Goal: Task Accomplishment & Management: Manage account settings

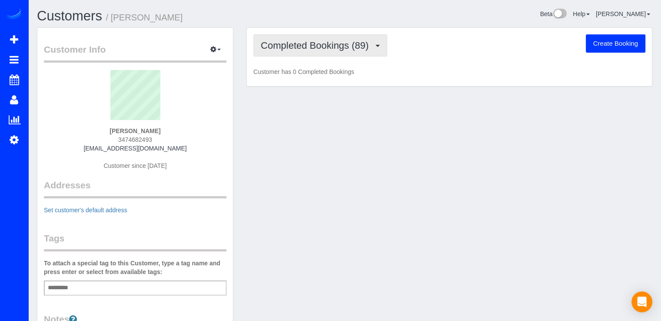
click at [362, 51] on button "Completed Bookings (89)" at bounding box center [320, 45] width 134 height 22
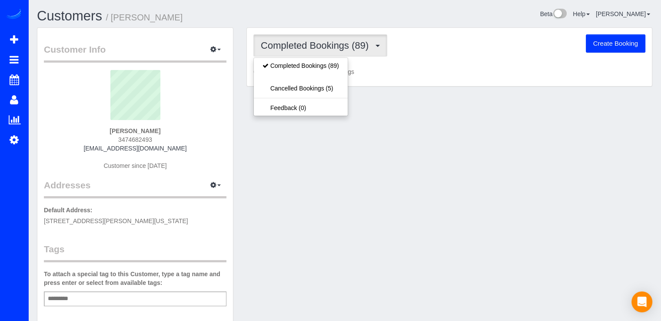
click at [424, 48] on div "Completed Bookings (89) Completed Bookings (89) Cancelled Bookings (5) Feedback…" at bounding box center [449, 45] width 392 height 22
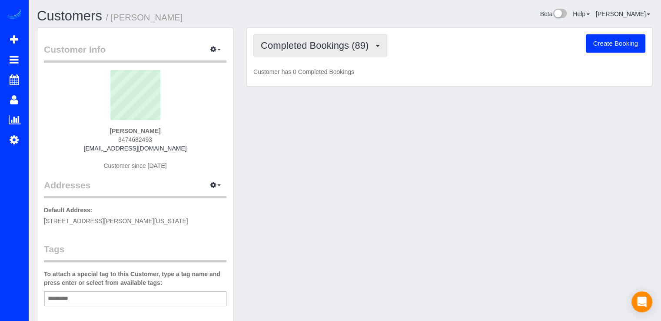
click at [373, 50] on span "Completed Bookings (89)" at bounding box center [317, 45] width 112 height 11
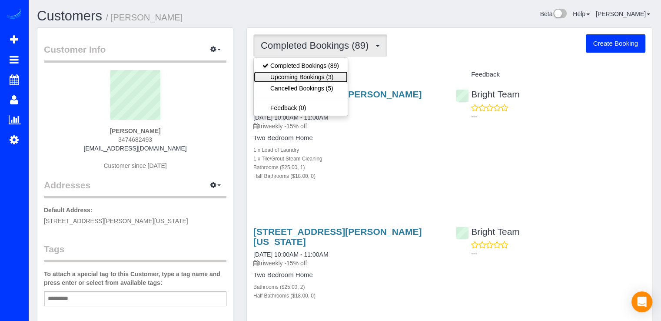
click at [338, 75] on link "Upcoming Bookings (3)" at bounding box center [301, 76] width 94 height 11
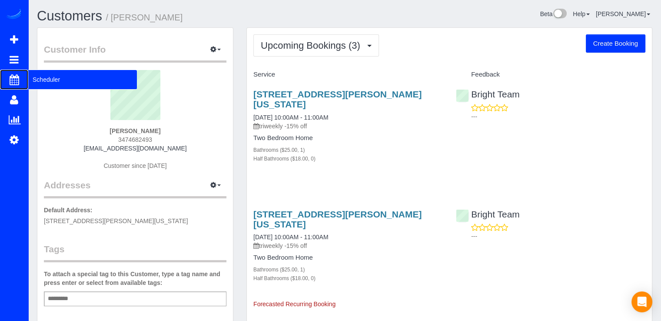
click at [46, 79] on span "Scheduler" at bounding box center [82, 79] width 109 height 20
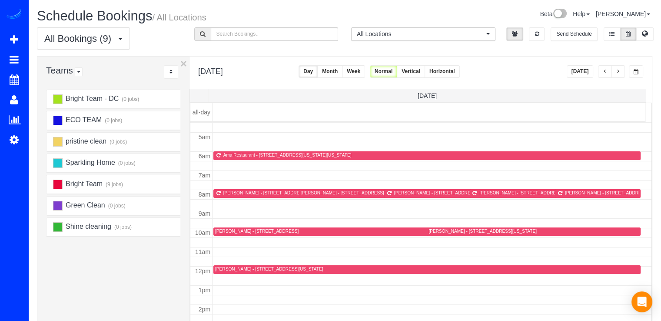
scroll to position [71, 0]
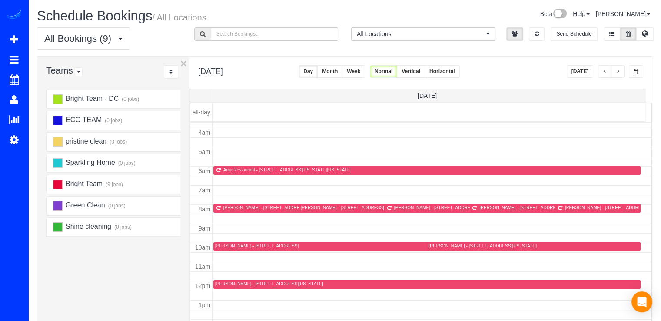
click at [584, 73] on button "[DATE]" at bounding box center [579, 71] width 27 height 13
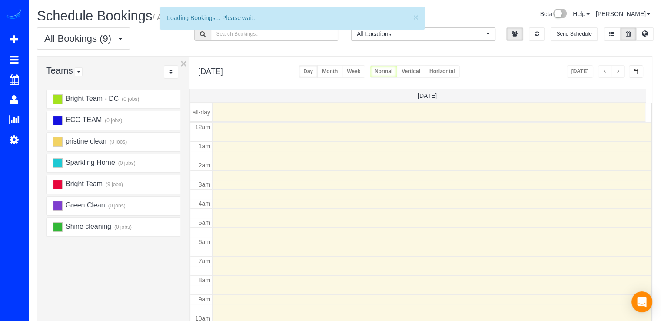
scroll to position [114, 0]
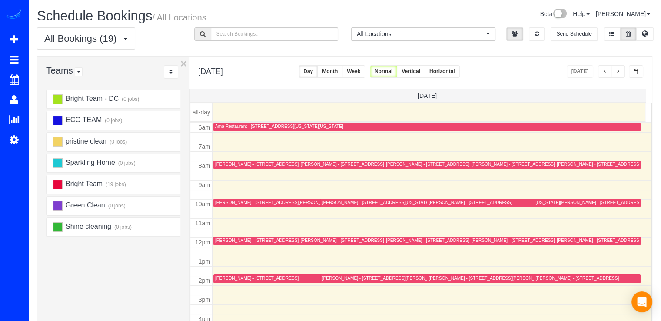
click at [615, 68] on button "button" at bounding box center [618, 71] width 14 height 13
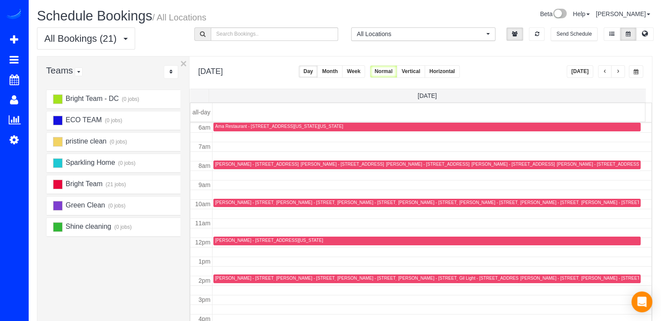
click at [618, 68] on button "button" at bounding box center [618, 71] width 14 height 13
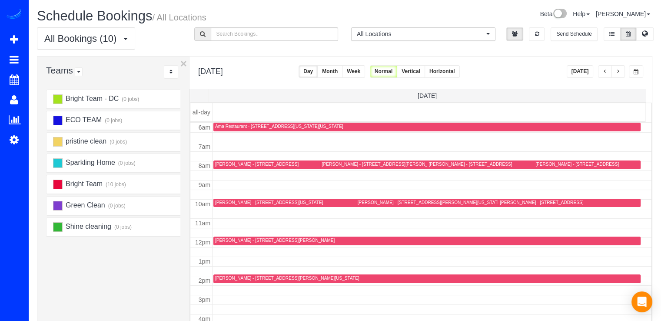
click at [361, 204] on div "James Chance - 45 Sutton Square Sw, #704, Washington, DC 20024" at bounding box center [429, 202] width 144 height 6
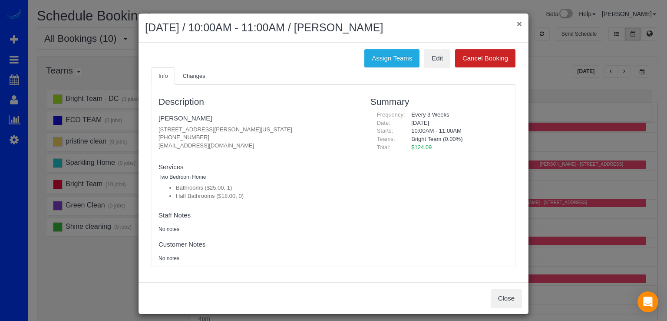
click at [517, 24] on button "×" at bounding box center [519, 23] width 5 height 9
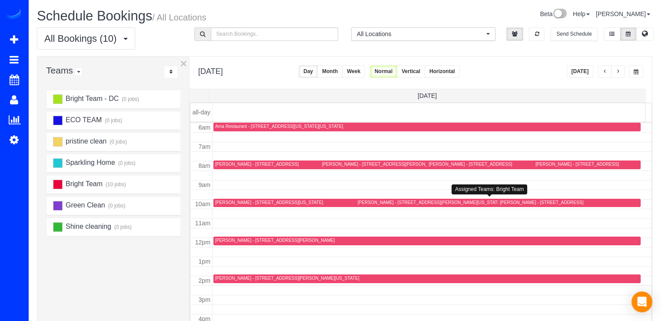
click at [370, 202] on div "James Chance - 45 Sutton Square Sw, #704, Washington, DC 20024" at bounding box center [429, 202] width 144 height 6
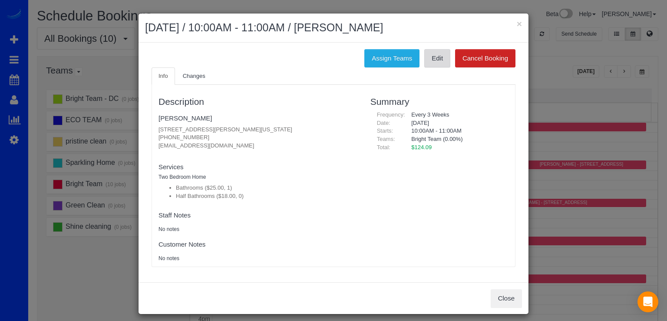
click at [432, 60] on link "Edit" at bounding box center [437, 58] width 26 height 18
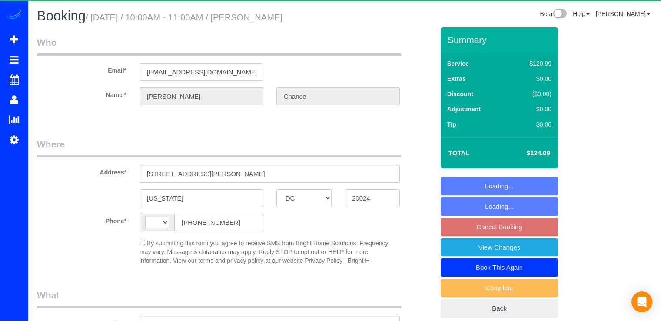
select select "DC"
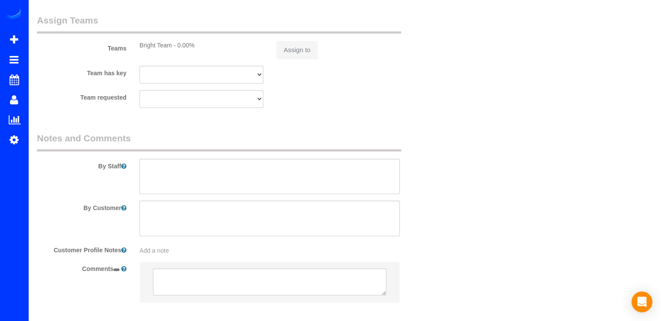
select select "spot2"
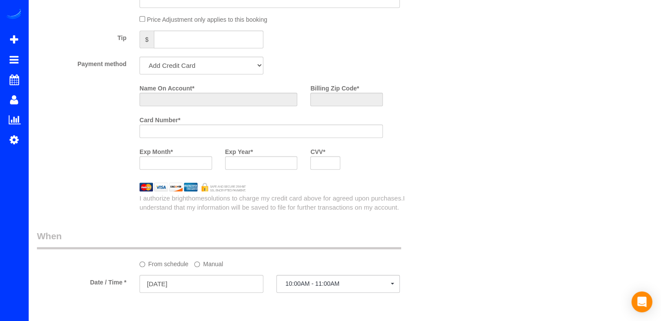
select select "string:US"
select select "object:585"
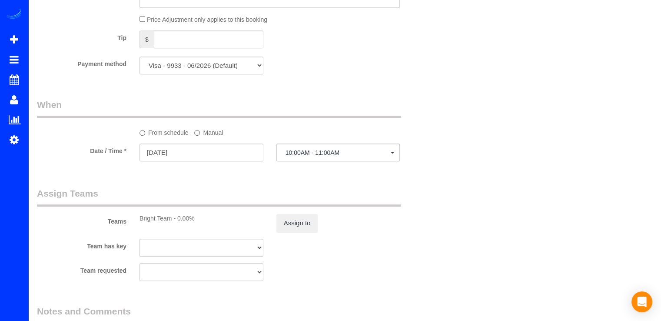
select select "string:fspay-8995c27f-1468-4e9c-879a-3decac844410"
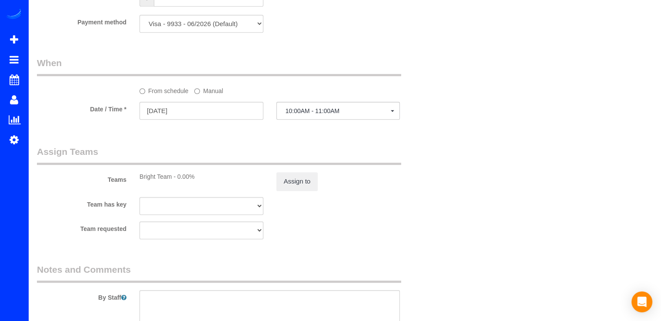
select select "spot19"
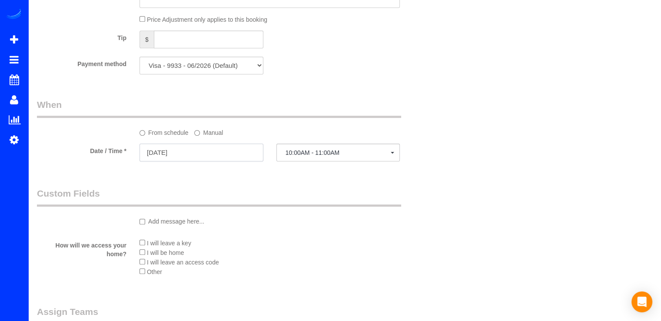
click at [198, 160] on input "09/27/2025" at bounding box center [201, 152] width 124 height 18
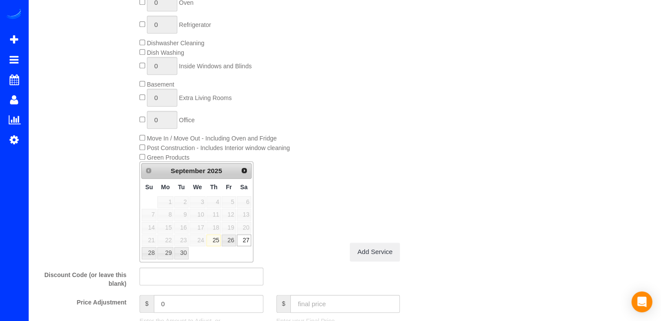
scroll to position [868, 0]
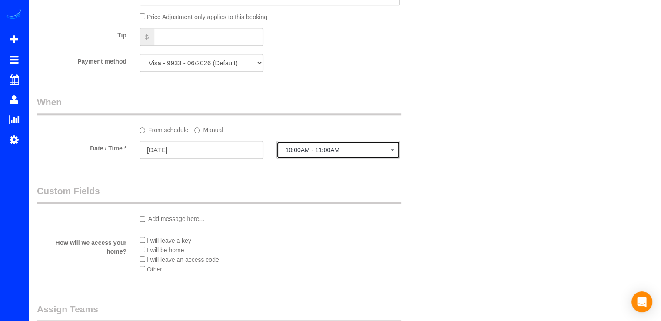
click at [342, 153] on span "10:00AM - 11:00AM" at bounding box center [338, 149] width 106 height 7
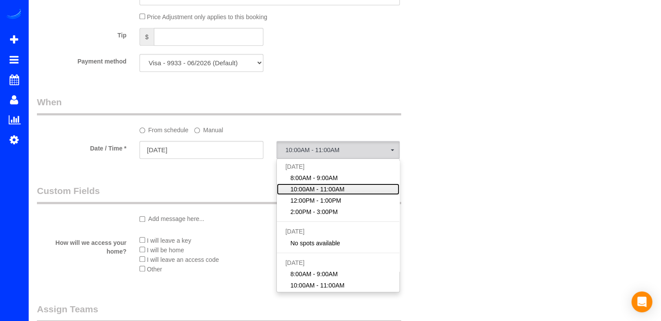
select select "object:780"
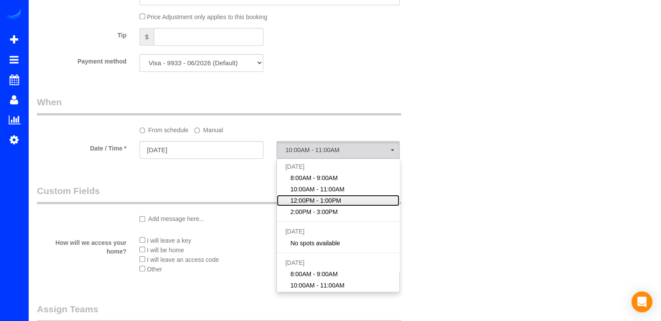
click at [325, 197] on link "12:00PM - 1:00PM" at bounding box center [338, 200] width 123 height 11
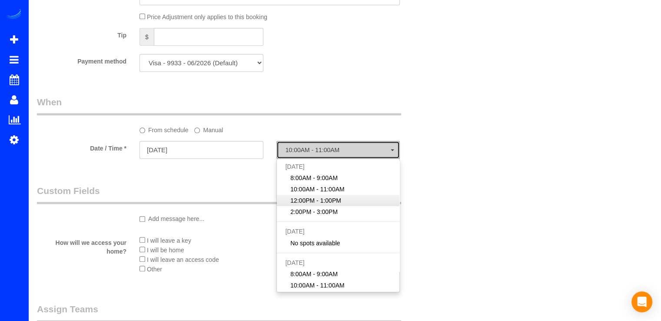
select select "spot20"
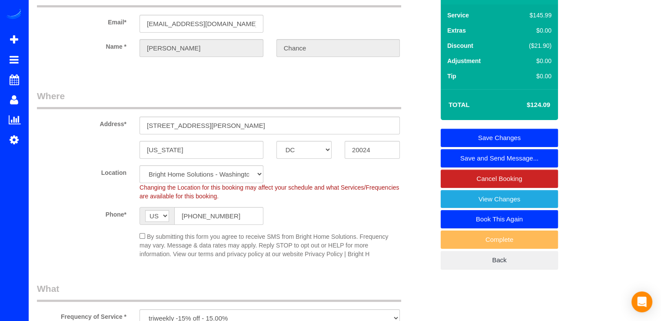
scroll to position [0, 0]
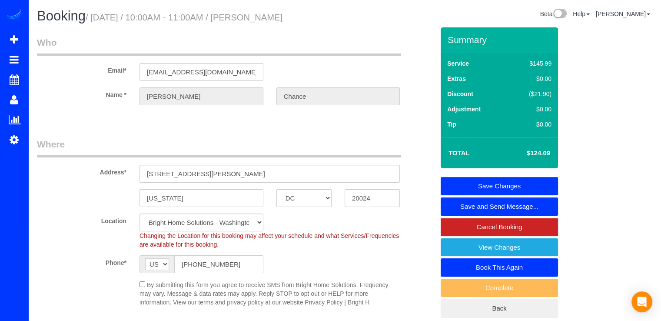
click at [525, 179] on link "Save Changes" at bounding box center [498, 186] width 117 height 18
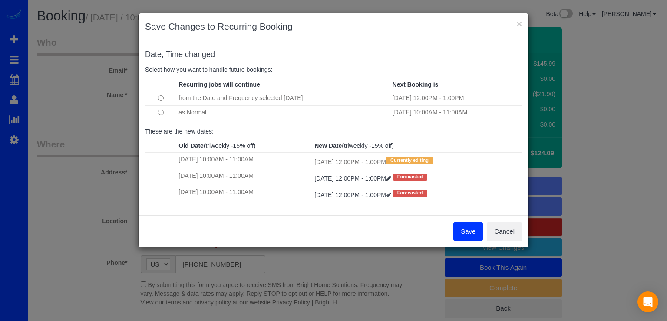
click at [156, 112] on td at bounding box center [160, 112] width 31 height 14
click at [467, 232] on button "Save" at bounding box center [468, 231] width 30 height 18
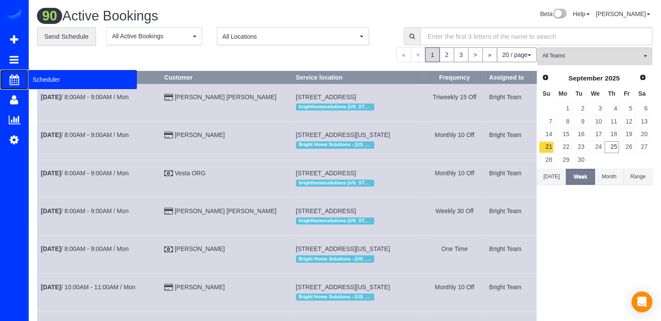
click at [42, 79] on span "Scheduler" at bounding box center [82, 79] width 109 height 20
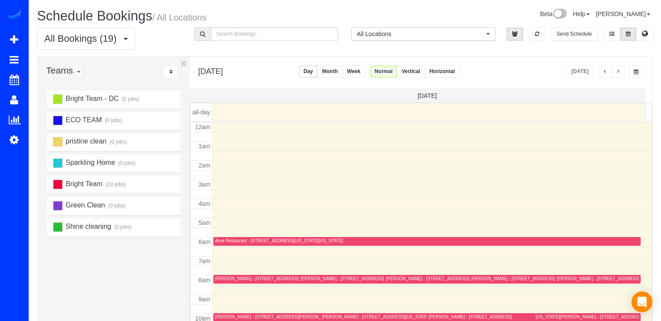
click at [619, 70] on button "button" at bounding box center [618, 71] width 14 height 13
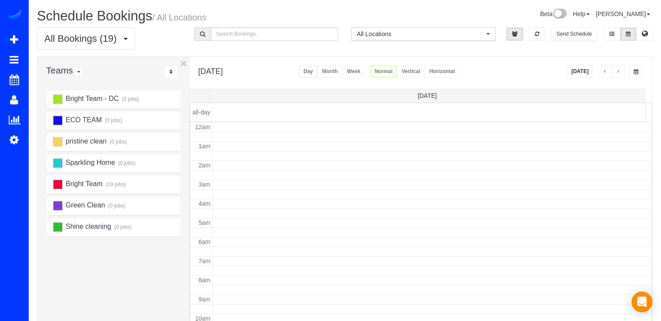
scroll to position [114, 0]
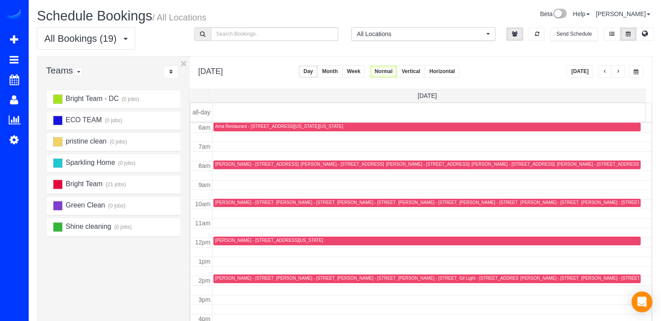
click at [619, 70] on span "button" at bounding box center [617, 71] width 4 height 5
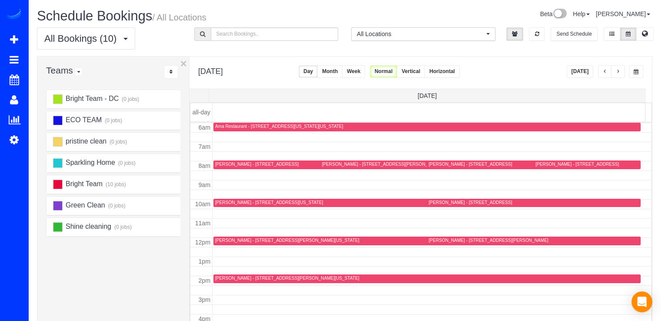
click at [441, 239] on div "Meagan Sheffler - 3262 Bidle Rd, Middletown, MD 21769" at bounding box center [487, 240] width 119 height 6
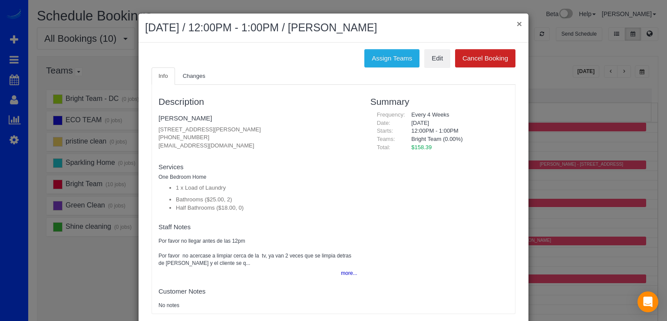
click at [517, 24] on button "×" at bounding box center [519, 23] width 5 height 9
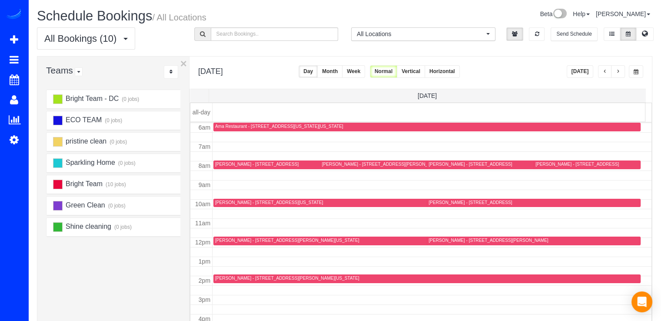
click at [586, 72] on button "[DATE]" at bounding box center [579, 71] width 27 height 13
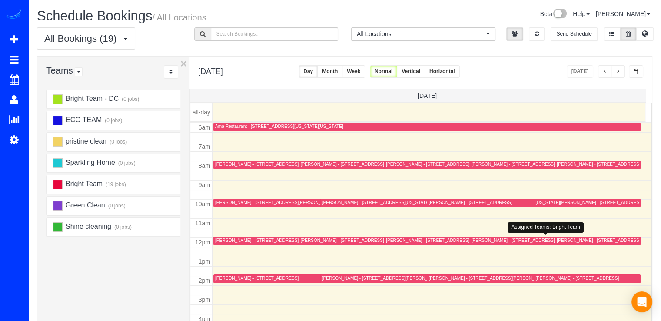
click at [483, 238] on div "[PERSON_NAME] - [STREET_ADDRESS]" at bounding box center [512, 240] width 83 height 6
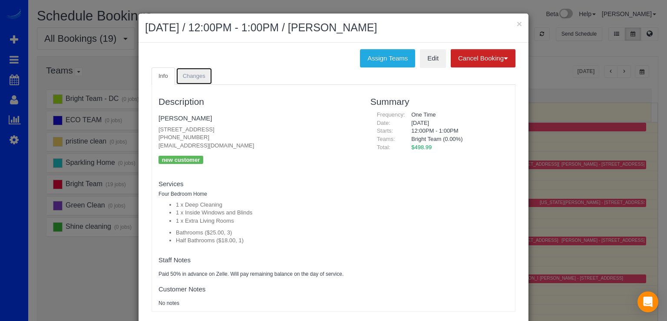
click at [196, 79] on link "Changes" at bounding box center [194, 76] width 36 height 18
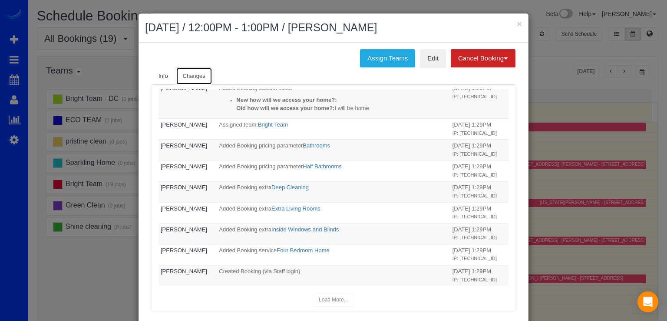
scroll to position [25, 0]
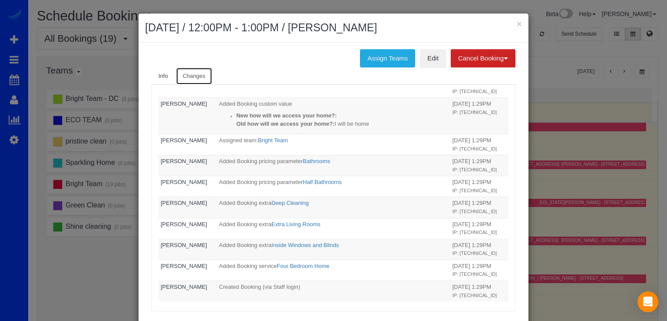
click at [176, 79] on link "Changes" at bounding box center [194, 76] width 36 height 18
click at [172, 79] on li "Info" at bounding box center [164, 76] width 24 height 18
click at [165, 78] on link "Info" at bounding box center [163, 76] width 23 height 18
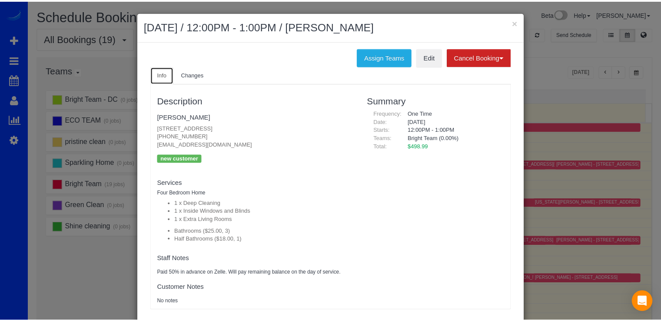
scroll to position [0, 0]
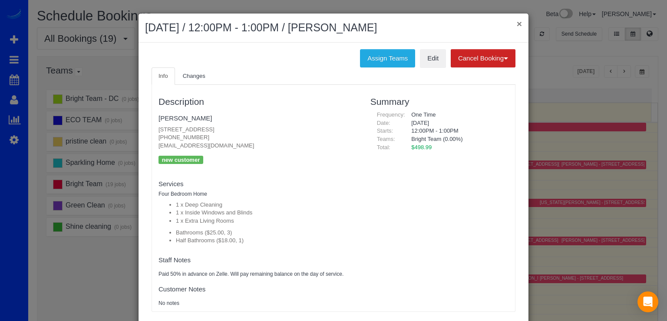
click at [518, 23] on button "×" at bounding box center [519, 23] width 5 height 9
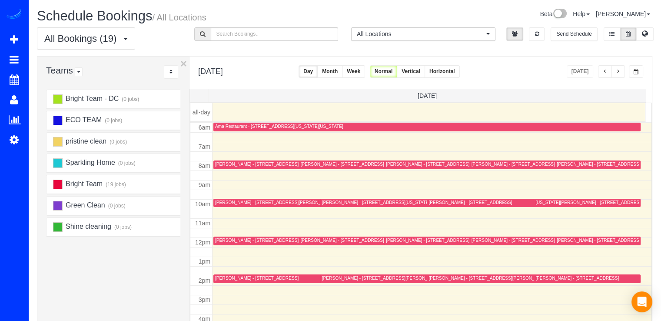
click at [619, 73] on span "button" at bounding box center [617, 71] width 4 height 5
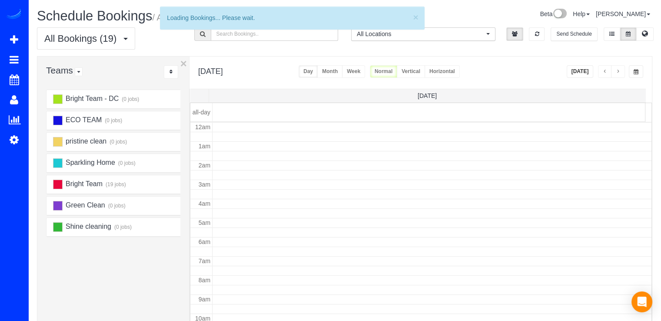
scroll to position [114, 0]
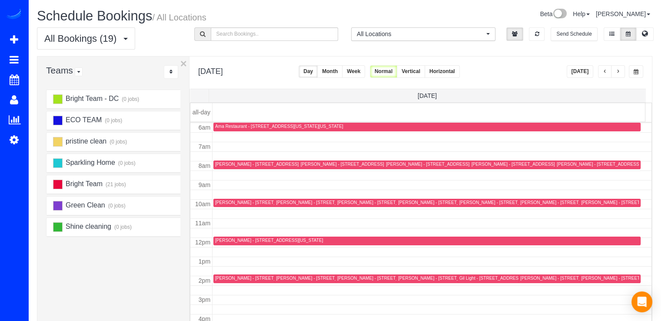
click at [622, 73] on button "button" at bounding box center [618, 71] width 14 height 13
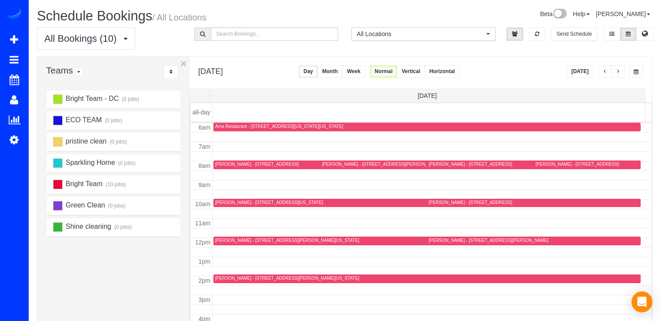
click at [620, 73] on button "button" at bounding box center [618, 71] width 14 height 13
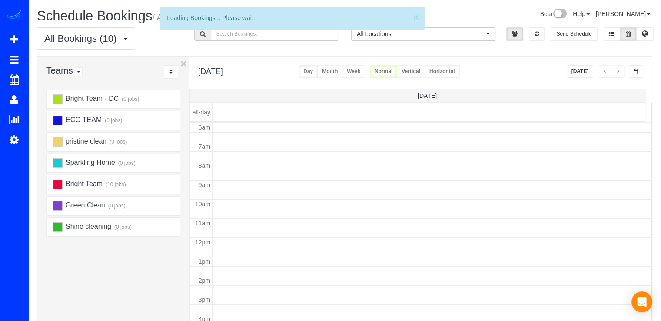
click at [620, 74] on button "button" at bounding box center [618, 71] width 14 height 13
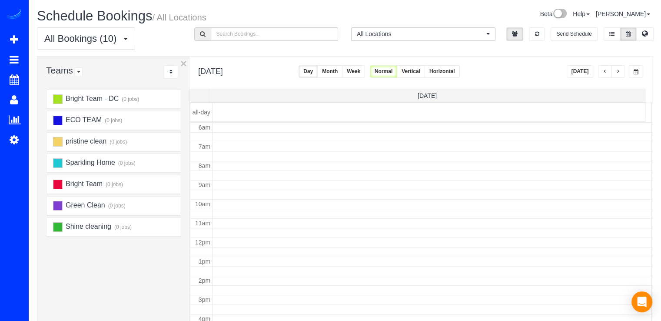
click at [620, 75] on button "button" at bounding box center [618, 71] width 14 height 13
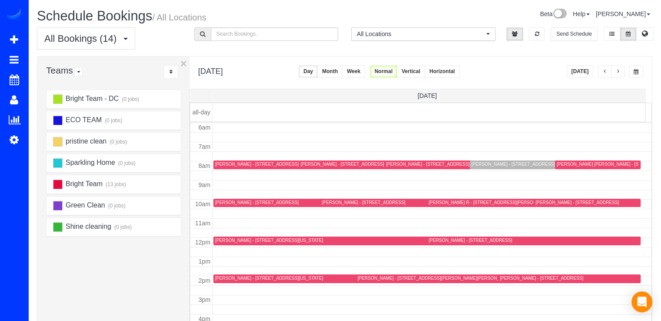
click at [611, 70] on button "button" at bounding box center [618, 71] width 14 height 13
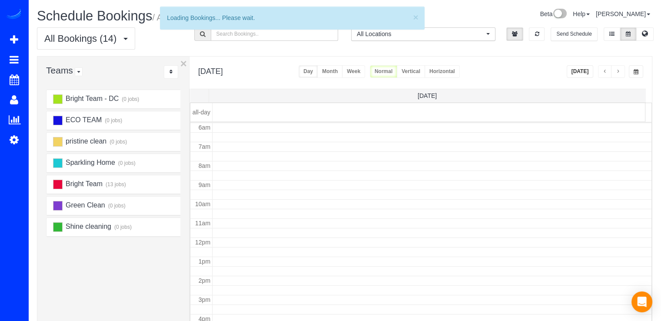
click at [618, 71] on span "button" at bounding box center [617, 71] width 4 height 5
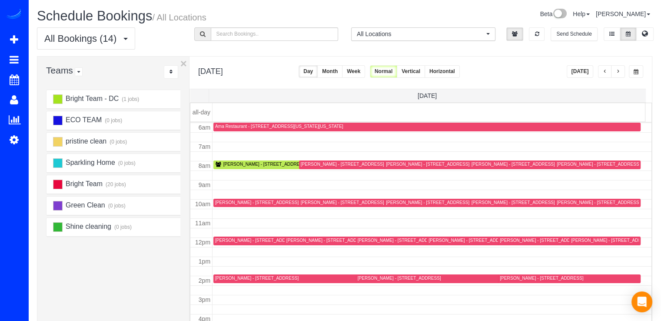
click at [605, 72] on span "button" at bounding box center [604, 71] width 4 height 5
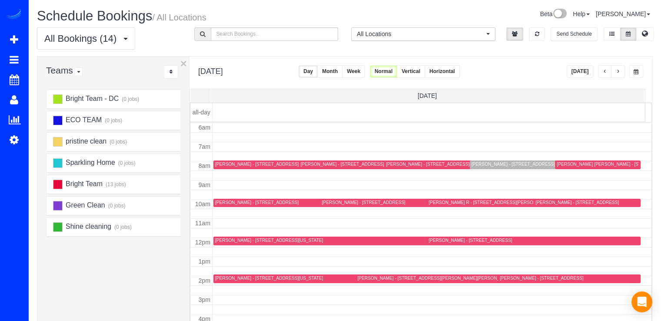
click at [605, 72] on span "button" at bounding box center [604, 71] width 4 height 5
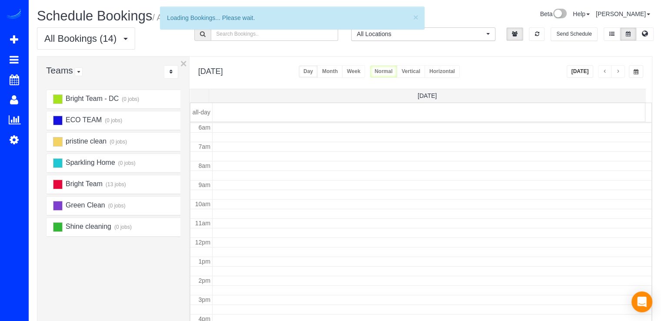
click at [605, 72] on span "button" at bounding box center [604, 71] width 4 height 5
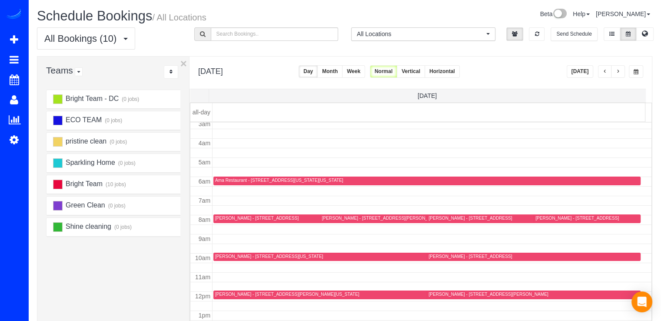
scroll to position [0, 0]
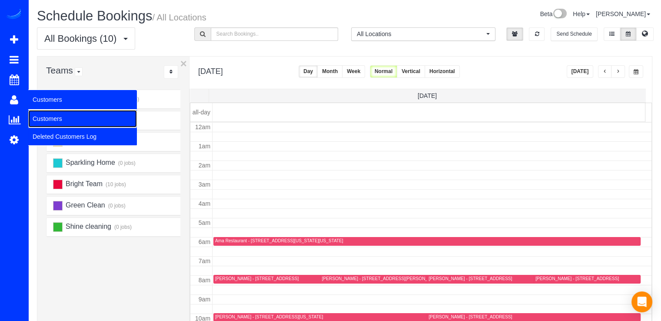
click at [35, 110] on link "Customers" at bounding box center [82, 118] width 109 height 17
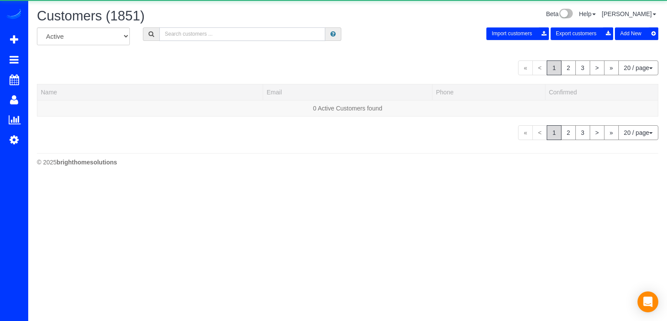
click at [177, 29] on input "text" at bounding box center [242, 33] width 166 height 13
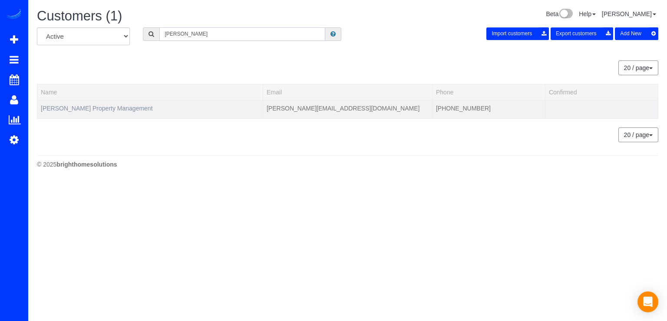
type input "Vicky"
click at [94, 108] on link "Richey Property Management" at bounding box center [97, 108] width 112 height 7
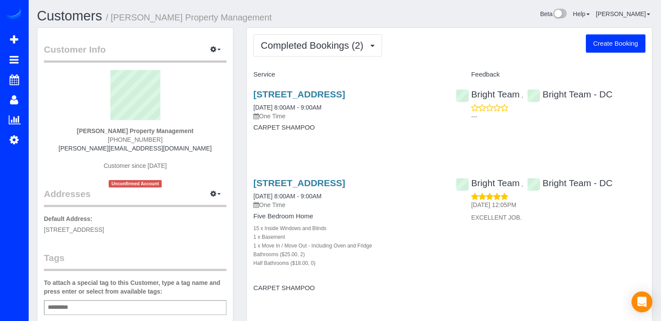
click at [619, 44] on button "Create Booking" at bounding box center [616, 43] width 60 height 18
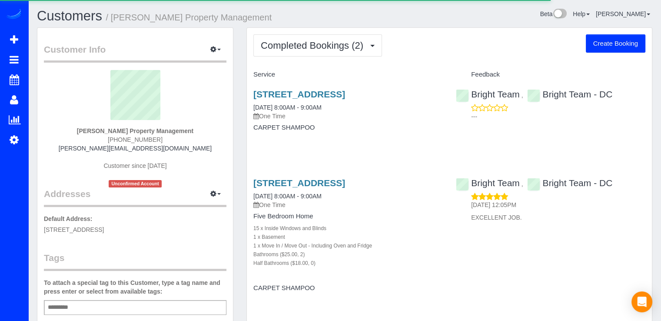
select select "VA"
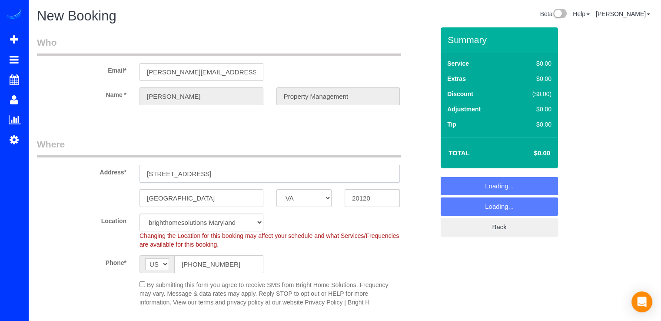
select select "object:2837"
drag, startPoint x: 203, startPoint y: 178, endPoint x: 112, endPoint y: 186, distance: 90.8
click at [112, 186] on sui-booking-address "Address* 14709 Batavia Dr, Centreville AK AL AR AZ CA CO CT DC DE FL GA HI IA I…" at bounding box center [235, 172] width 397 height 69
paste input "5123 Travis Edward Way, Unit H, Centreville, VA 20120"
type input "5123 Travis Edward Way, Unit H, Centreville, VA 20120"
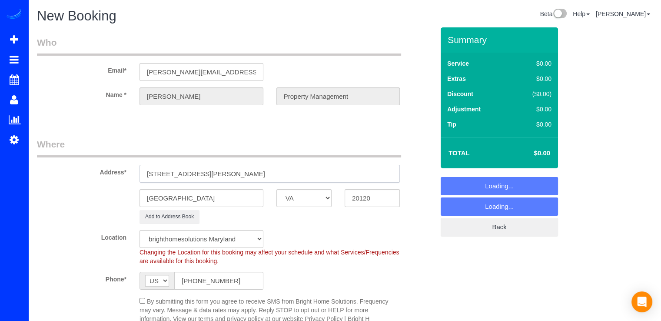
select select "object:2987"
drag, startPoint x: 317, startPoint y: 172, endPoint x: 243, endPoint y: 175, distance: 73.9
click at [243, 175] on input "5123 Travis Edward Way, Unit H, Centreville, VA 20120" at bounding box center [269, 174] width 260 height 18
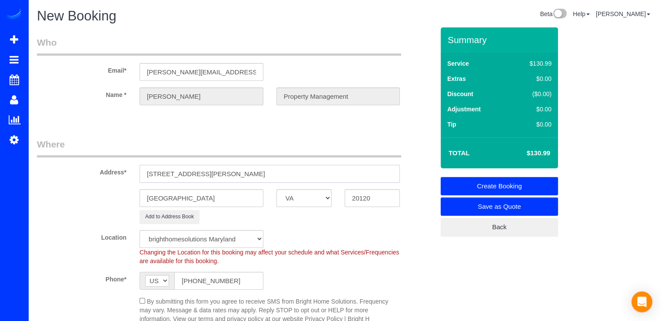
type input "5123 Travis Edward Way, Unit H"
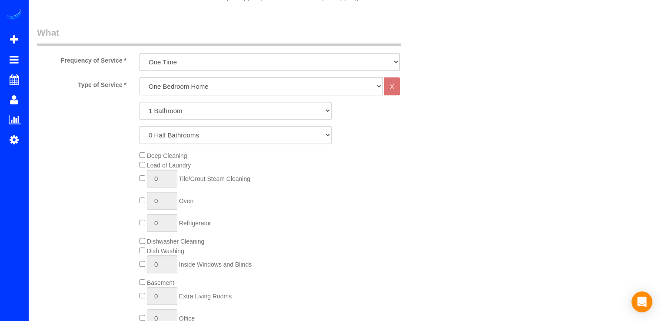
scroll to position [217, 0]
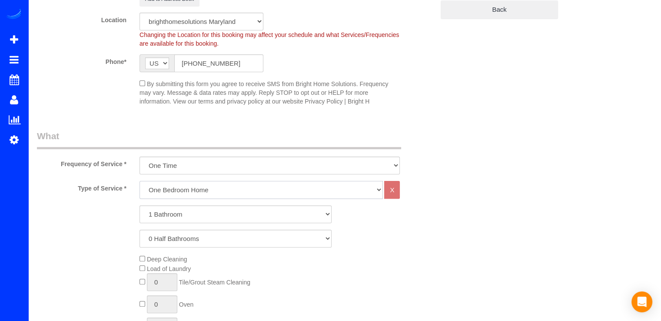
click at [195, 191] on select "One Bedroom Home Two Bedroom Home Three Bedroom Home Four Bedroom Home Five Bed…" at bounding box center [260, 190] width 243 height 18
select select "255"
click at [139, 181] on select "One Bedroom Home Two Bedroom Home Three Bedroom Home Four Bedroom Home Five Bed…" at bounding box center [260, 190] width 243 height 18
click at [195, 218] on select "1 Bathroom 2 Bathrooms 3 Bathrooms 4 Bathrooms 5 Bathrooms 6 Bathrooms 7 Bathro…" at bounding box center [235, 214] width 192 height 18
select select "2"
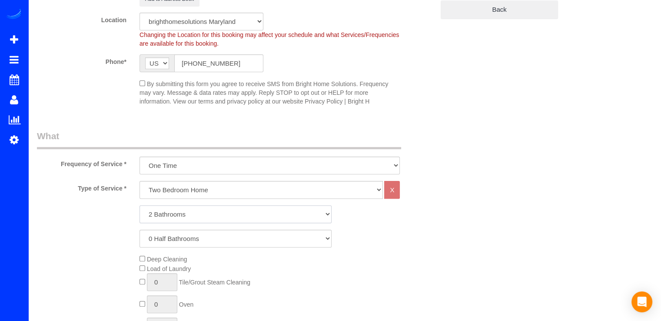
click at [139, 205] on select "1 Bathroom 2 Bathrooms 3 Bathrooms 4 Bathrooms 5 Bathrooms 6 Bathrooms 7 Bathro…" at bounding box center [235, 214] width 192 height 18
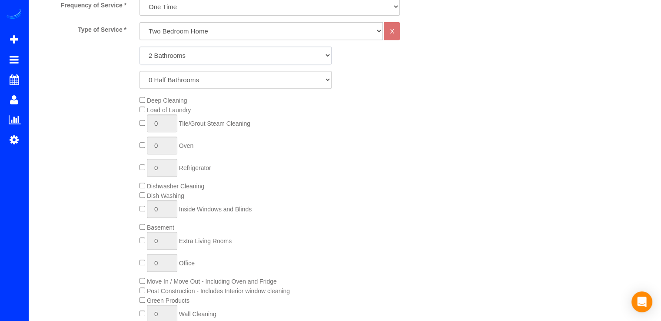
scroll to position [391, 0]
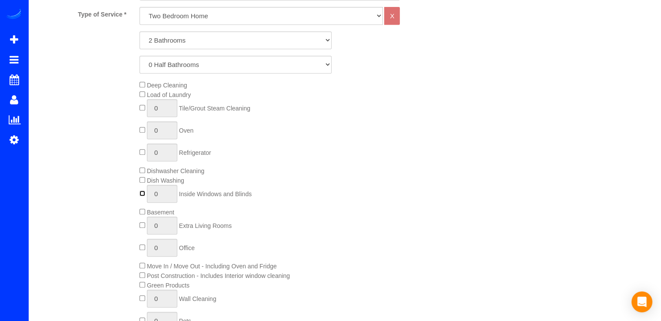
type input "1"
click at [163, 193] on input "1" at bounding box center [162, 194] width 30 height 18
type input "15"
click at [367, 174] on div "Deep Cleaning Load of Laundry 0 Tile/Grout Steam Cleaning 0 Oven 0 Refrigerator…" at bounding box center [287, 216] width 308 height 273
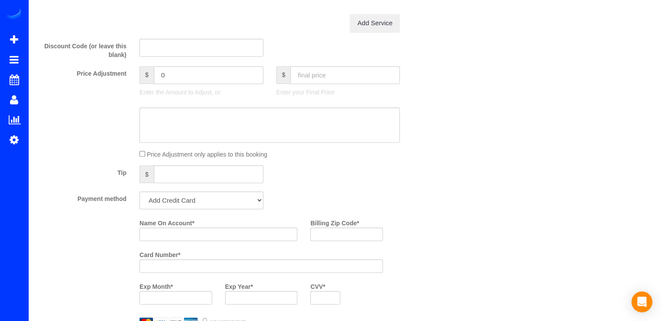
scroll to position [652, 0]
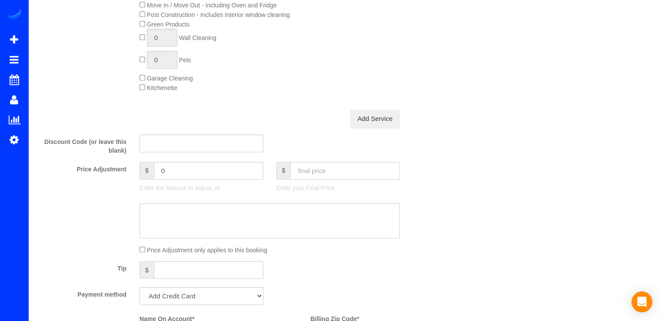
click at [318, 176] on input "text" at bounding box center [344, 171] width 109 height 18
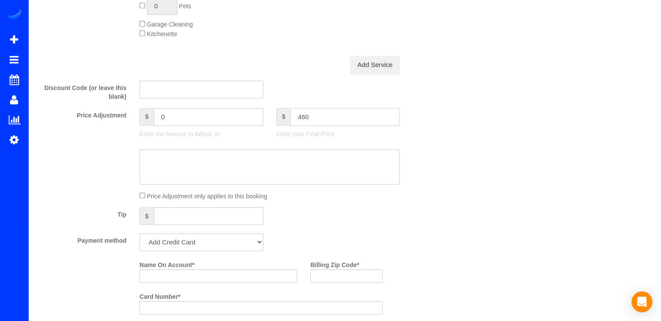
scroll to position [782, 0]
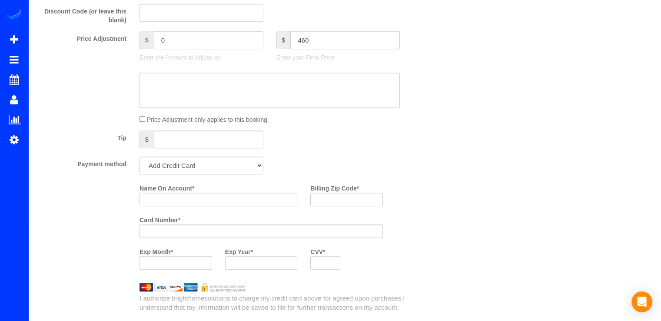
type input "460"
click at [221, 171] on select "Add Credit Card Cash Check Paypal" at bounding box center [201, 165] width 124 height 18
select select "string:check"
click at [139, 159] on select "Add Credit Card Cash Check Paypal" at bounding box center [201, 165] width 124 height 18
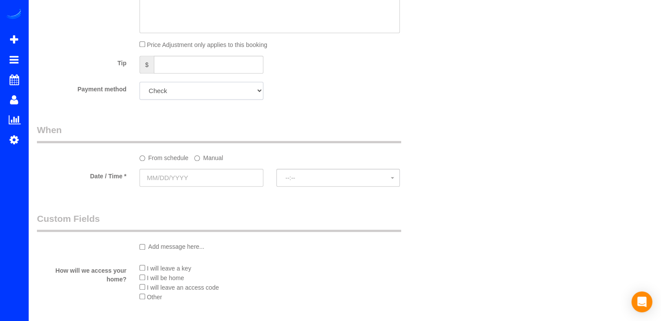
scroll to position [869, 0]
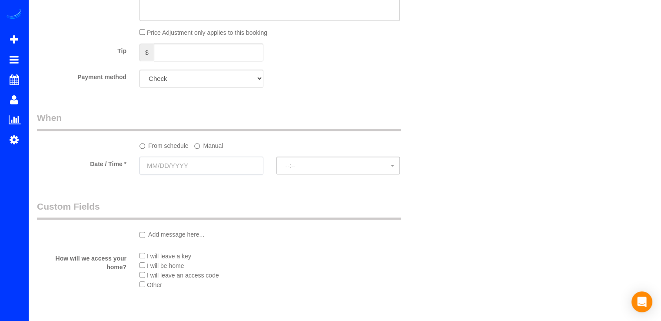
click at [172, 172] on input "text" at bounding box center [201, 165] width 124 height 18
type input "-0.99"
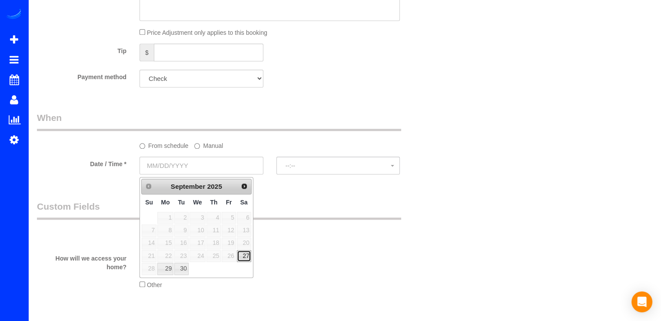
click at [245, 252] on link "27" at bounding box center [244, 256] width 14 height 12
type input "09/27/2025"
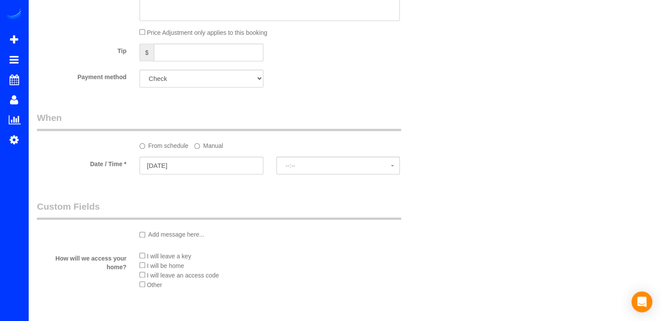
select select "spot35"
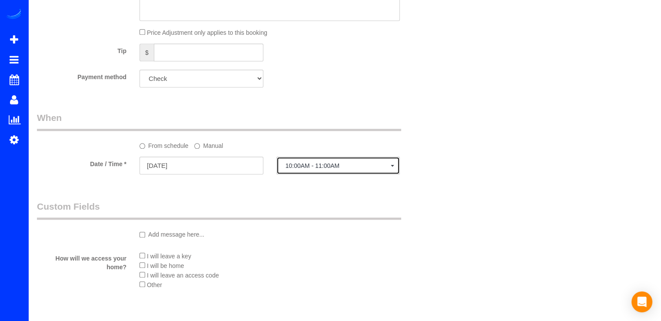
click at [349, 164] on span "10:00AM - 11:00AM" at bounding box center [338, 165] width 106 height 7
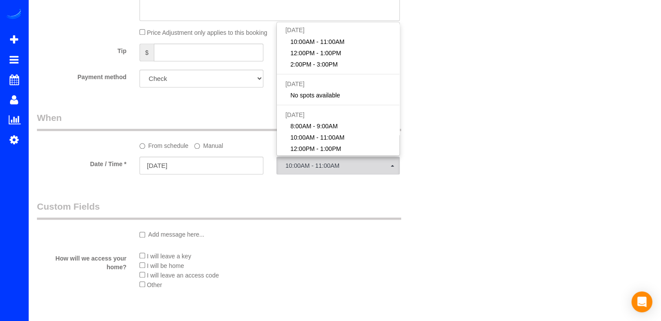
click at [208, 142] on label "Manual" at bounding box center [208, 144] width 29 height 12
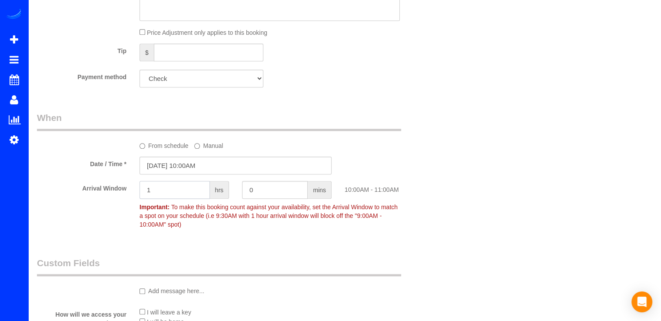
click at [169, 196] on input "1" at bounding box center [174, 190] width 70 height 18
type input "2"
click at [205, 161] on input "09/27/2025 10:00AM" at bounding box center [235, 165] width 192 height 18
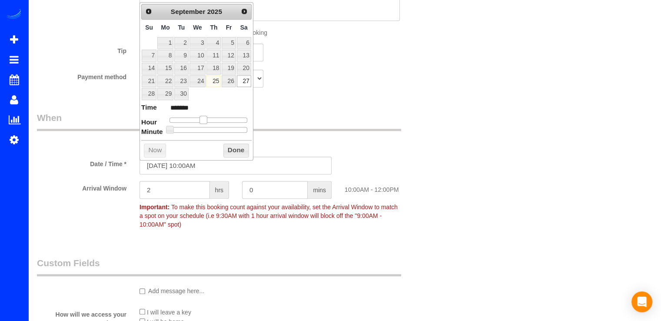
type input "09/27/2025 11:00AM"
type input "*******"
type input "09/27/2025 12:00PM"
type input "*******"
drag, startPoint x: 205, startPoint y: 117, endPoint x: 211, endPoint y: 117, distance: 5.7
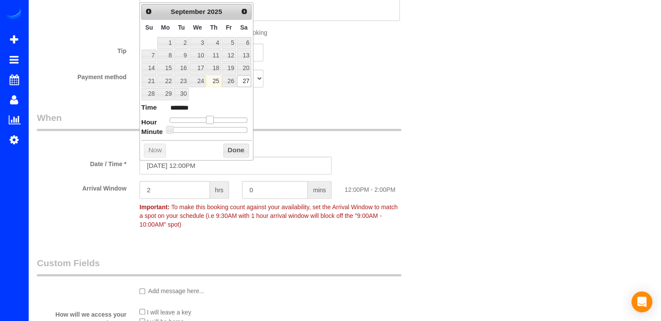
click at [211, 117] on span at bounding box center [210, 120] width 8 height 8
click at [228, 149] on button "Done" at bounding box center [236, 150] width 26 height 14
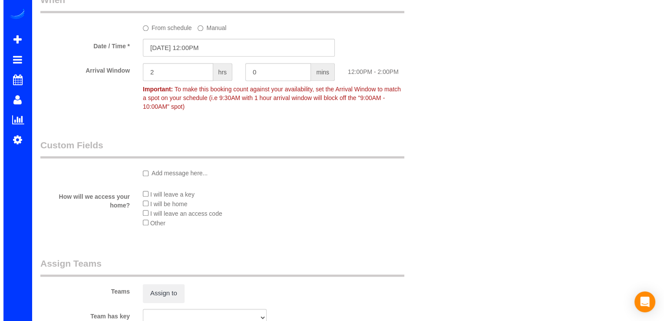
scroll to position [1086, 0]
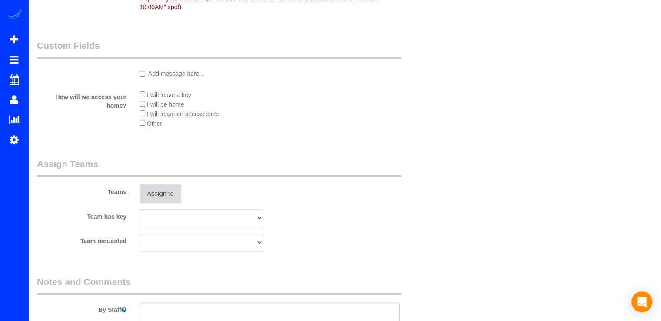
click at [152, 200] on button "Assign to" at bounding box center [160, 193] width 42 height 18
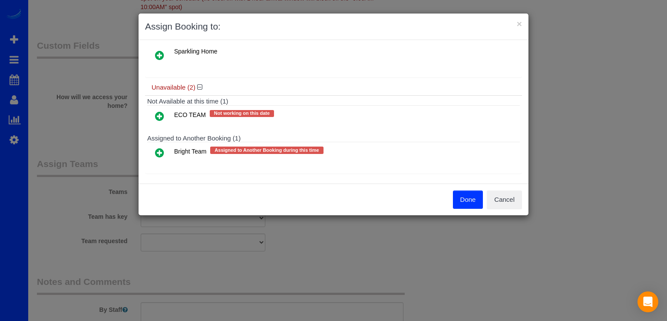
click at [158, 147] on icon at bounding box center [159, 152] width 9 height 10
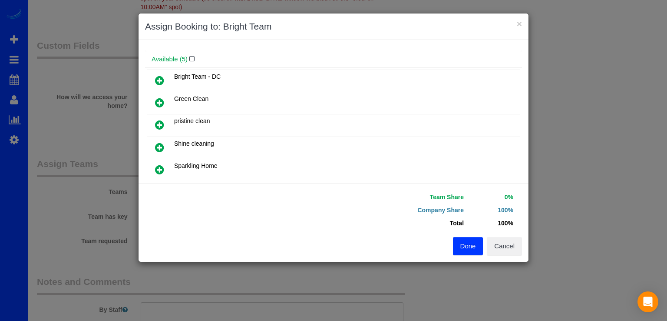
scroll to position [0, 0]
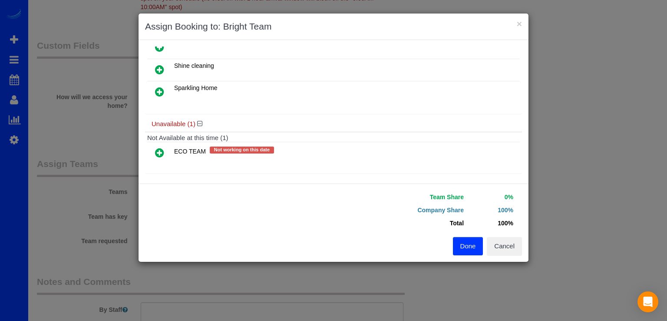
click at [160, 149] on icon at bounding box center [159, 152] width 9 height 10
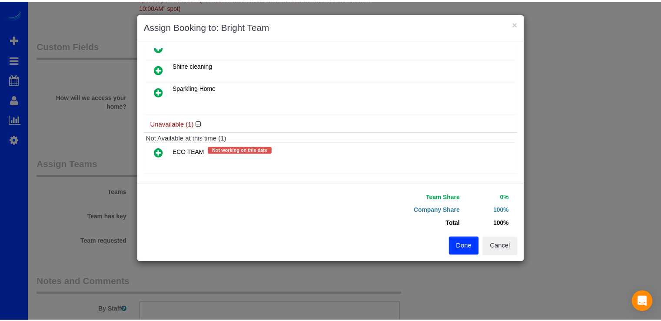
scroll to position [126, 0]
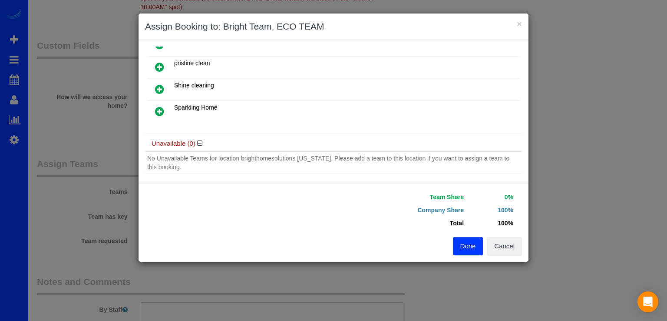
click at [475, 248] on button "Done" at bounding box center [468, 246] width 30 height 18
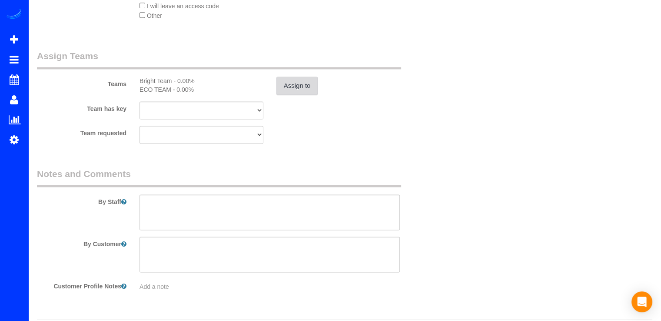
scroll to position [1220, 0]
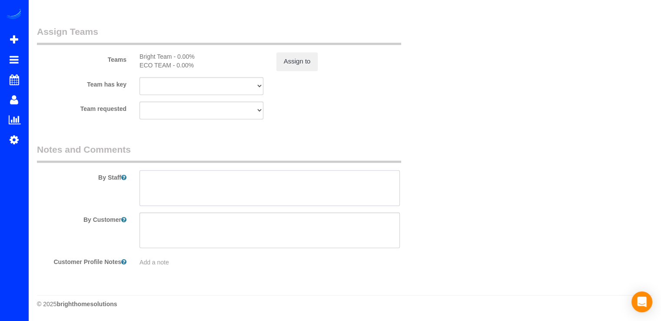
click at [175, 184] on textarea at bounding box center [269, 188] width 260 height 36
type textarea "P"
click at [192, 182] on textarea at bounding box center [269, 188] width 260 height 36
paste textarea "COMBO 1876"
click at [229, 179] on textarea at bounding box center [269, 188] width 260 height 36
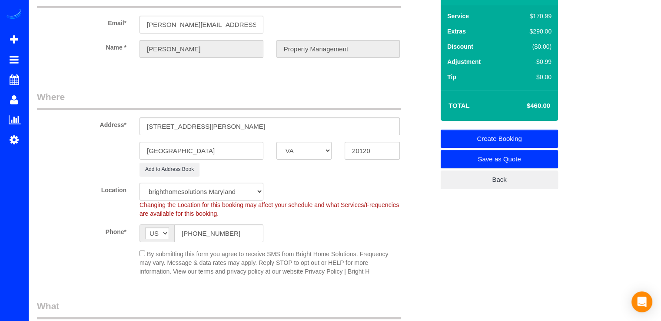
scroll to position [0, 0]
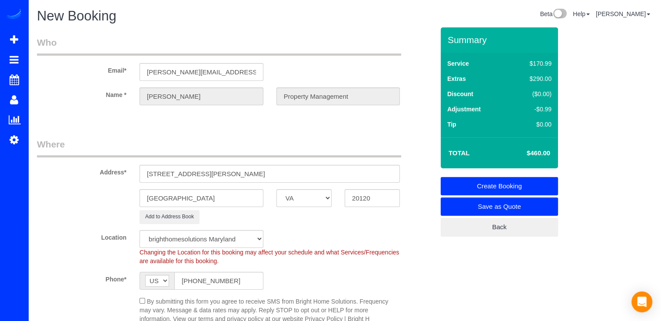
type textarea "Access code combo 1876 Por favor siempre tomar fotos del antes y depues."
click at [548, 182] on link "Create Booking" at bounding box center [498, 186] width 117 height 18
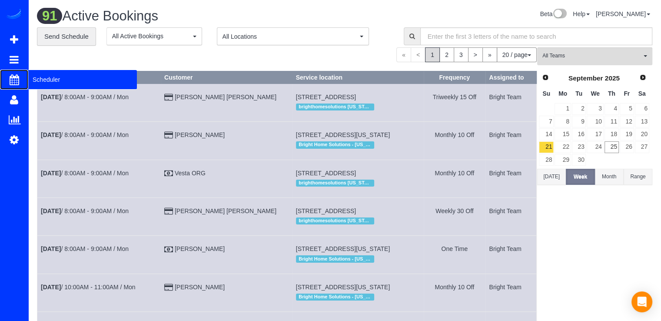
click at [62, 85] on span "Scheduler" at bounding box center [82, 79] width 109 height 20
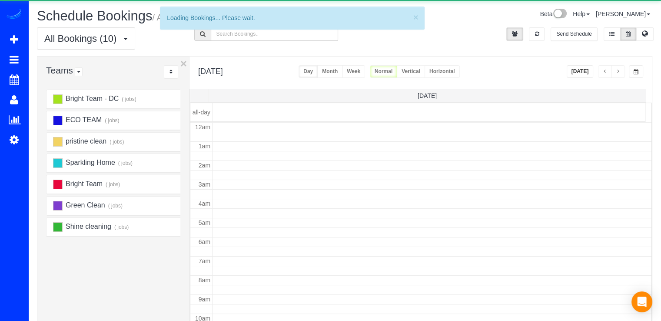
scroll to position [114, 0]
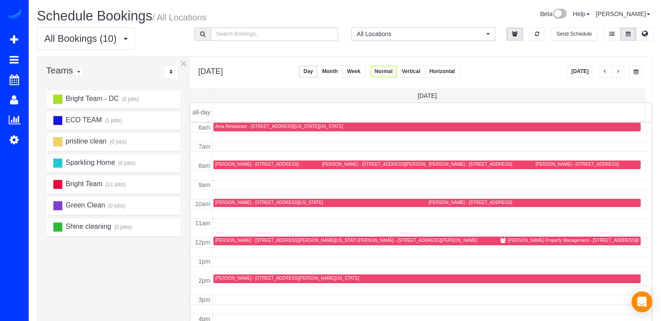
click at [602, 72] on button "button" at bounding box center [605, 71] width 14 height 13
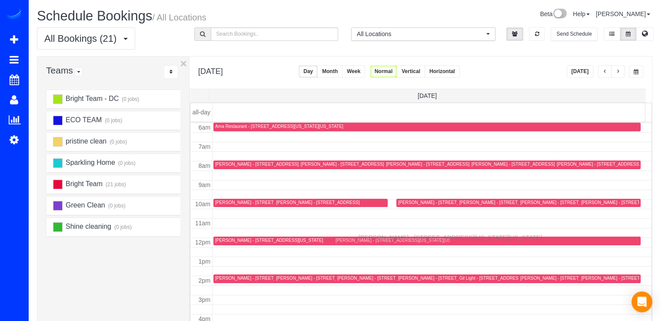
drag, startPoint x: 350, startPoint y: 201, endPoint x: 361, endPoint y: 236, distance: 36.8
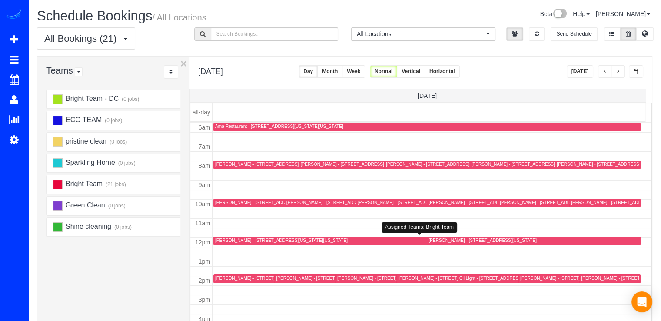
click at [218, 241] on div "[PERSON_NAME] - [STREET_ADDRESS][US_STATE][US_STATE]" at bounding box center [281, 240] width 132 height 6
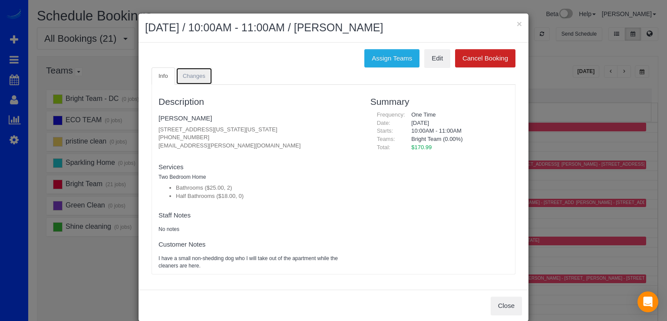
click at [183, 76] on span "Changes" at bounding box center [194, 76] width 23 height 7
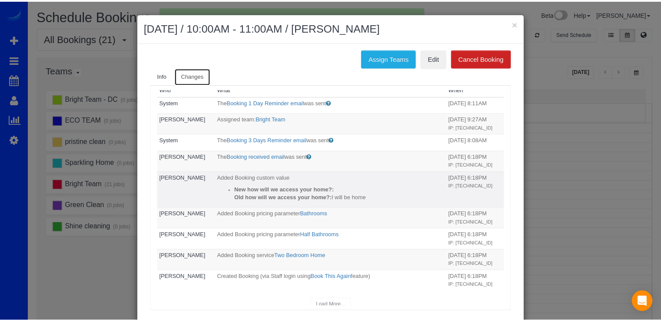
scroll to position [0, 0]
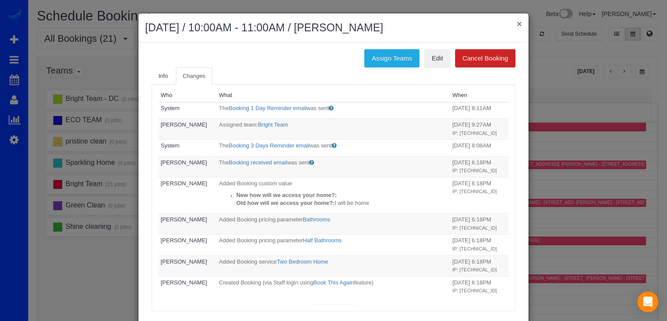
click at [517, 21] on button "×" at bounding box center [519, 23] width 5 height 9
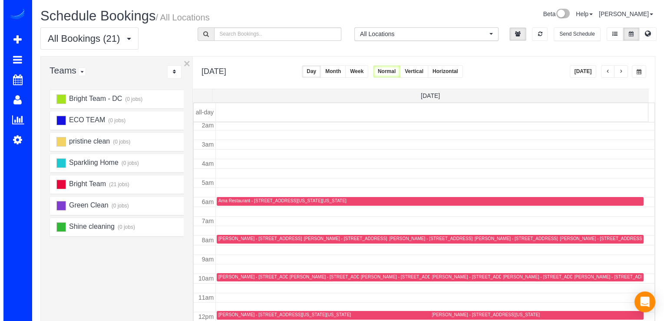
scroll to position [130, 0]
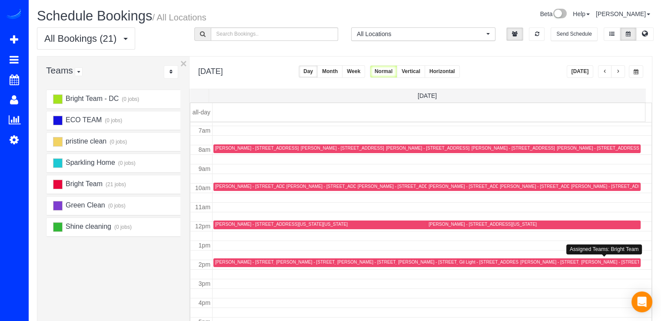
click at [589, 262] on div "[PERSON_NAME] - [STREET_ADDRESS]" at bounding box center [622, 262] width 83 height 6
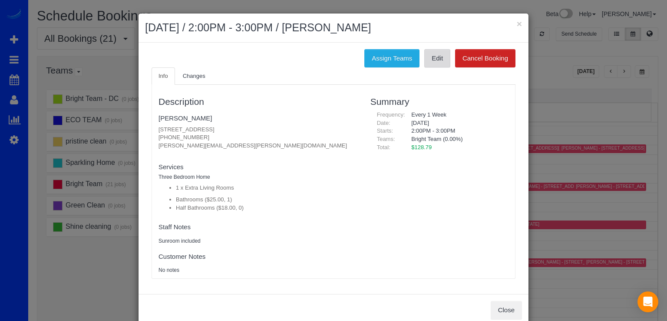
click at [433, 61] on link "Edit" at bounding box center [437, 58] width 26 height 18
click at [517, 21] on button "×" at bounding box center [519, 23] width 5 height 9
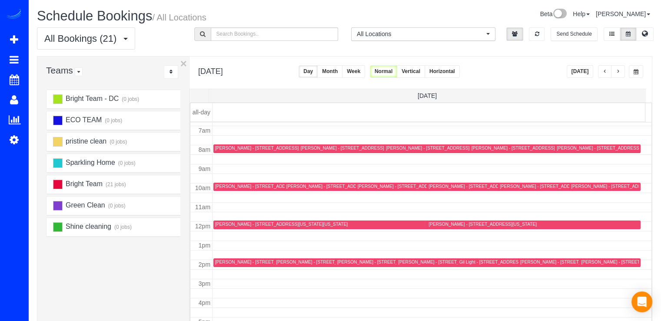
click at [592, 264] on div "[PERSON_NAME] - [STREET_ADDRESS]" at bounding box center [622, 262] width 83 height 6
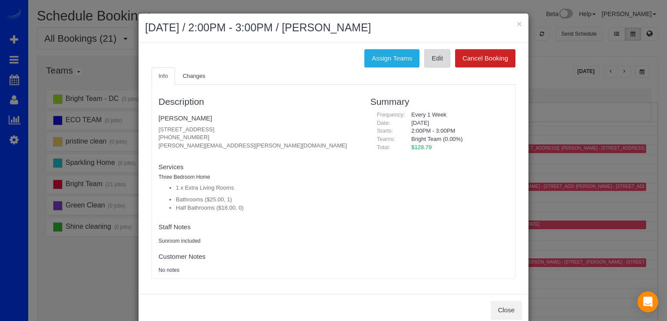
click at [433, 58] on link "Edit" at bounding box center [437, 58] width 26 height 18
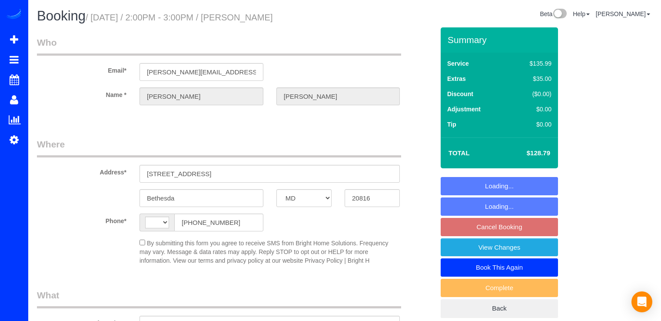
select select "MD"
select select "string:US"
select select "string:fspay-1059e4f0-c213-4fd4-8365-b70dab7fd14a"
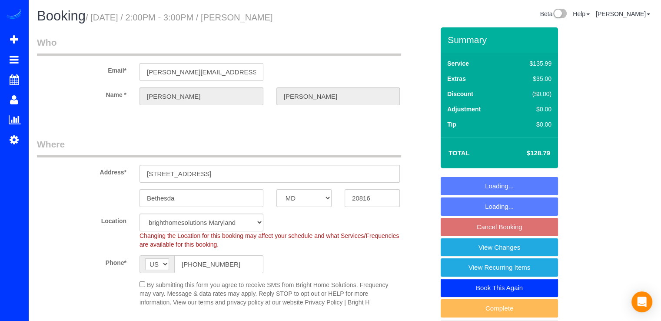
select select "spot1"
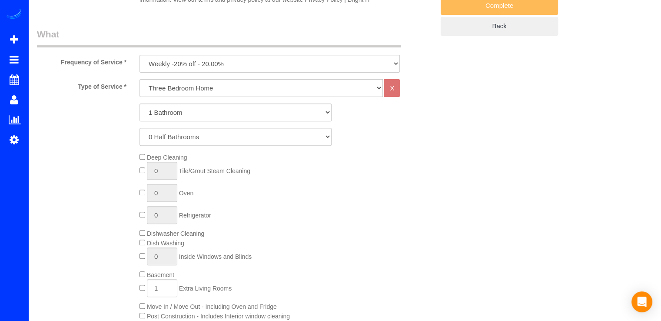
scroll to position [304, 0]
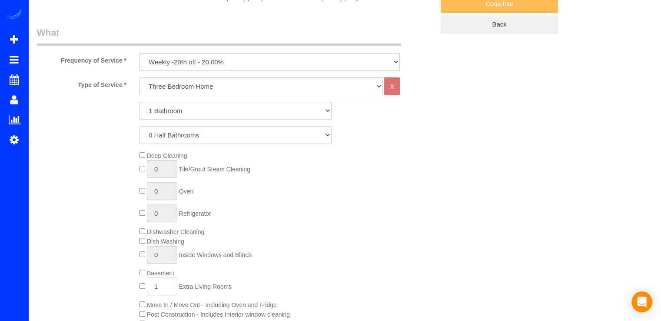
select select "object:847"
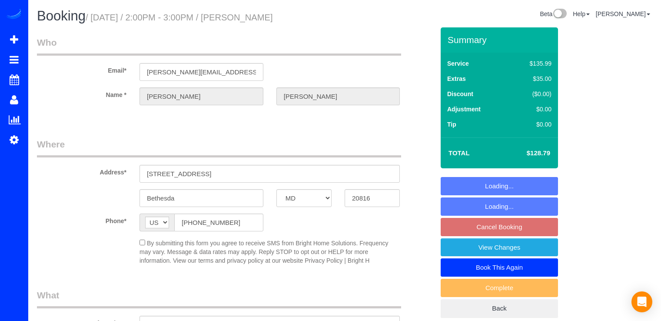
select select "MD"
select select "object:755"
select select "string:fspay-1059e4f0-c213-4fd4-8365-b70dab7fd14a"
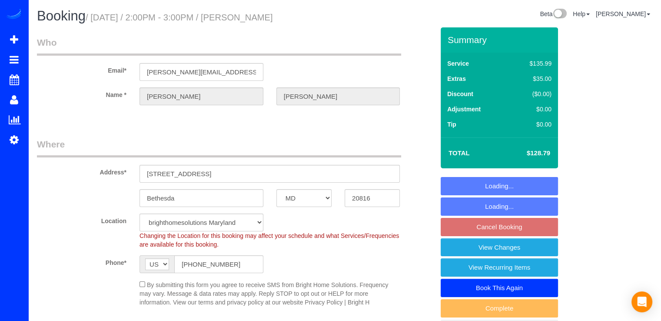
select select "spot1"
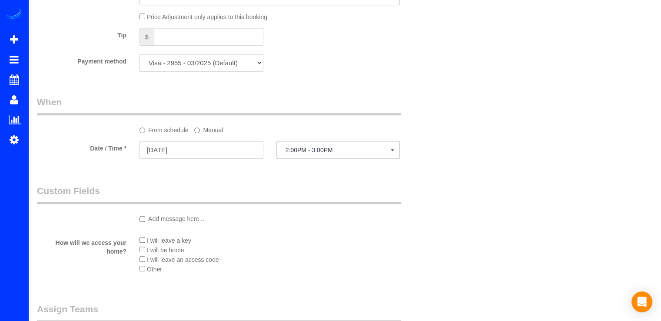
scroll to position [782, 0]
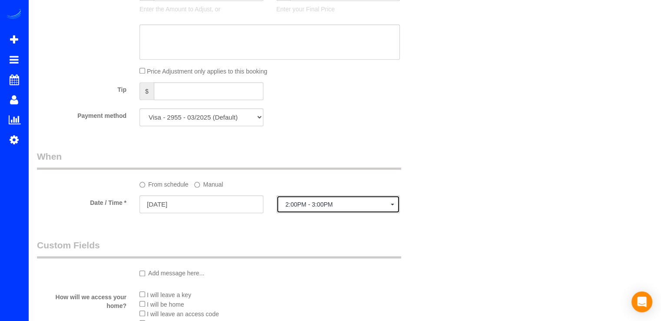
click at [287, 213] on button "2:00PM - 3:00PM" at bounding box center [338, 204] width 124 height 18
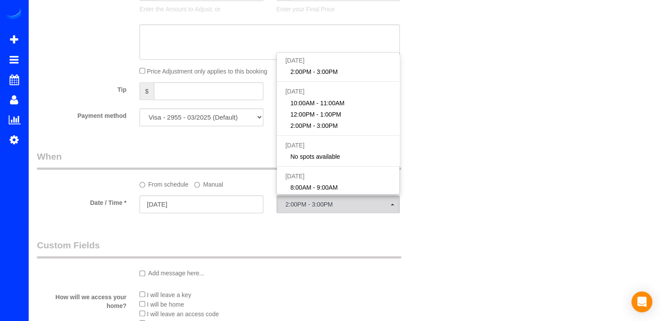
click at [207, 189] on label "Manual" at bounding box center [208, 183] width 29 height 12
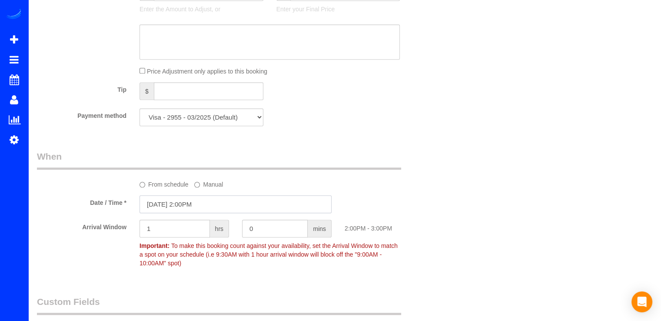
click at [218, 209] on input "[DATE] 2:00PM" at bounding box center [235, 204] width 192 height 18
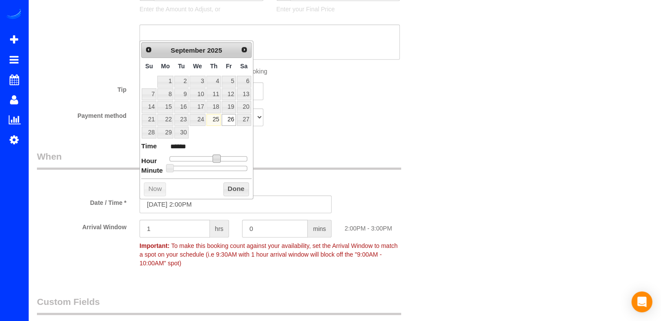
type input "[DATE] 1:00PM"
type input "******"
type input "[DATE] 12:00PM"
type input "*******"
drag, startPoint x: 217, startPoint y: 153, endPoint x: 212, endPoint y: 156, distance: 6.0
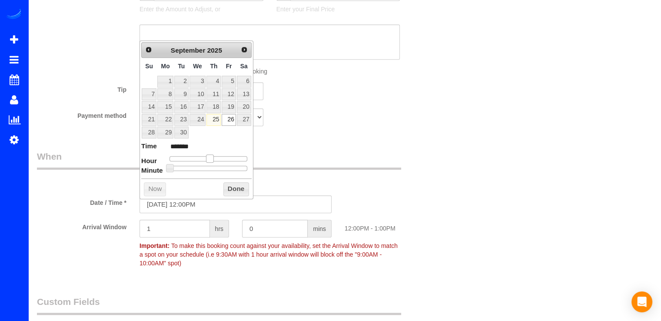
click at [212, 156] on span at bounding box center [210, 158] width 8 height 8
click at [234, 186] on button "Done" at bounding box center [236, 189] width 26 height 14
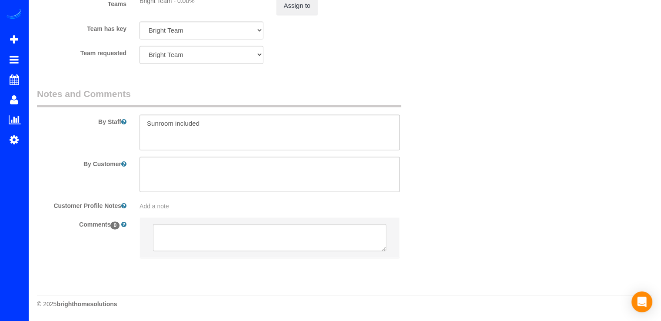
scroll to position [1141, 0]
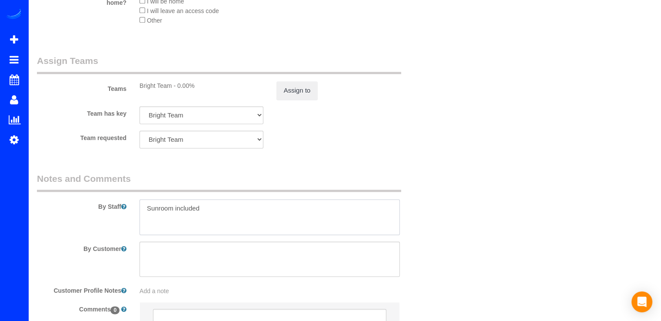
drag, startPoint x: 215, startPoint y: 214, endPoint x: 210, endPoint y: 215, distance: 4.9
click at [212, 215] on textarea at bounding box center [269, 217] width 260 height 36
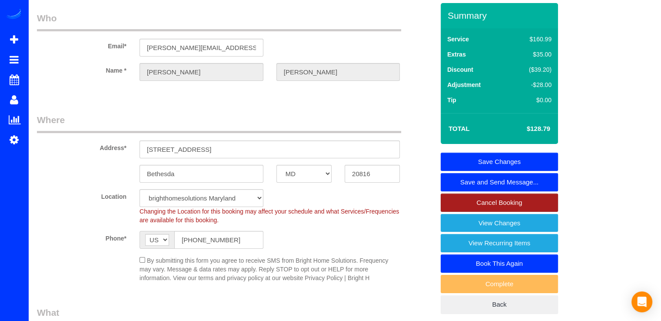
scroll to position [0, 0]
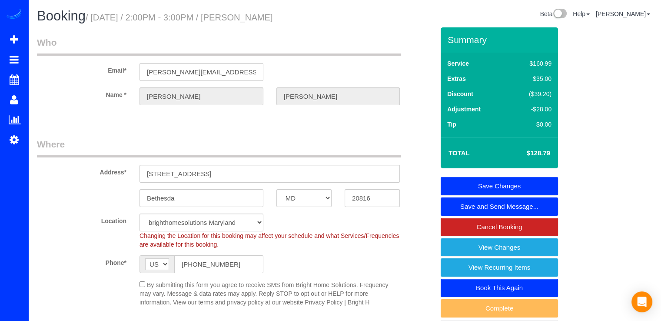
type textarea "Sunroom included Por favor llegar los mas serca posible alas 1pm."
click at [535, 179] on link "Save Changes" at bounding box center [498, 186] width 117 height 18
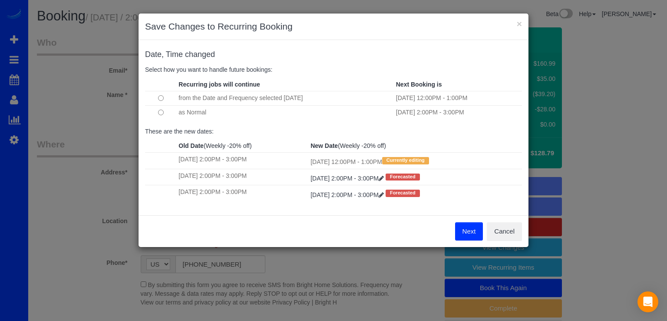
click at [472, 232] on button "Next" at bounding box center [469, 231] width 28 height 18
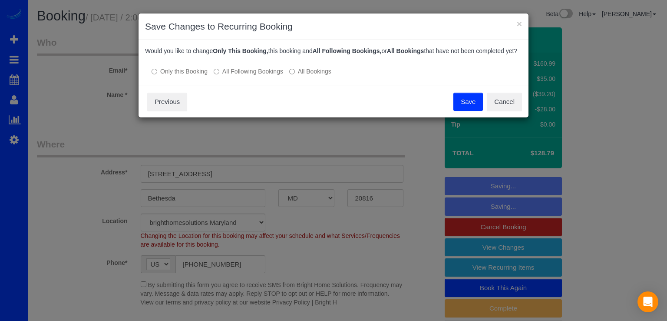
click at [465, 109] on button "Save" at bounding box center [468, 102] width 30 height 18
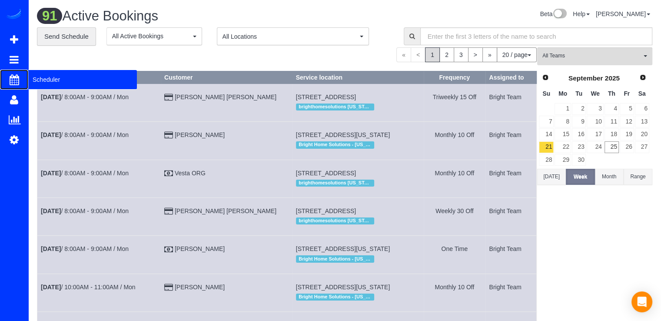
click at [43, 81] on span "Scheduler" at bounding box center [82, 79] width 109 height 20
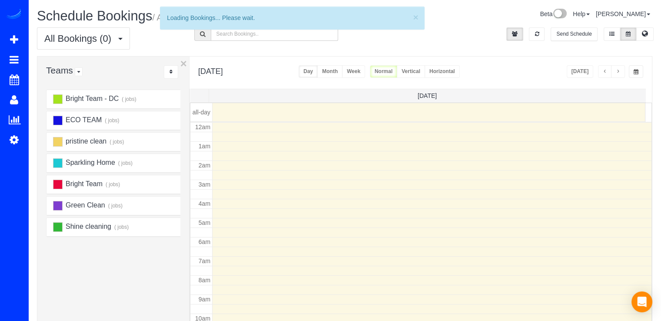
scroll to position [114, 0]
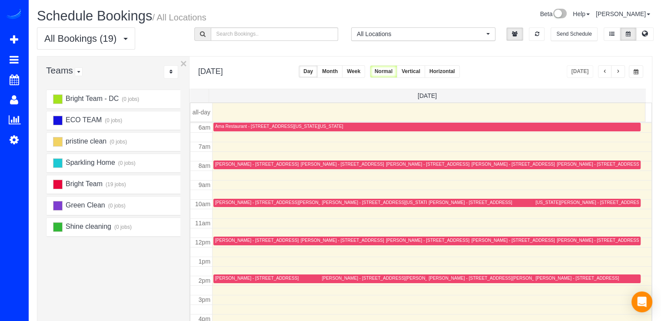
click at [622, 72] on button "button" at bounding box center [618, 71] width 14 height 13
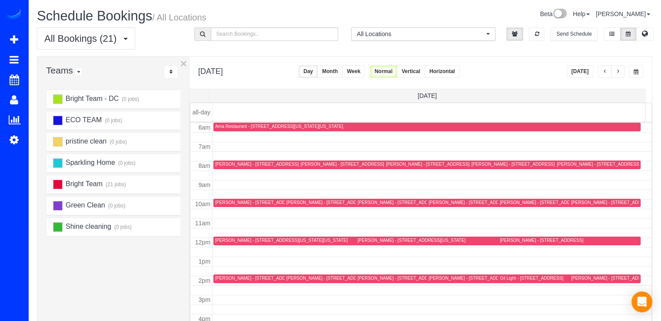
click at [603, 71] on span "button" at bounding box center [604, 71] width 4 height 5
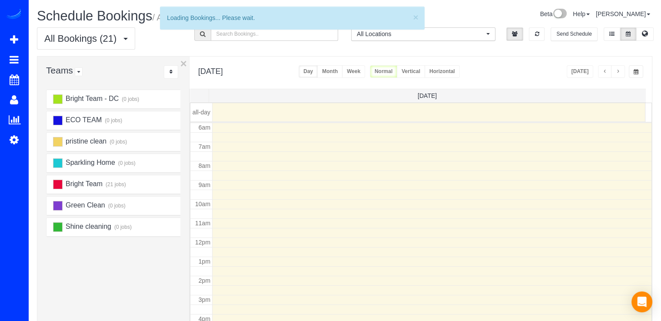
click at [603, 71] on span "button" at bounding box center [604, 71] width 4 height 5
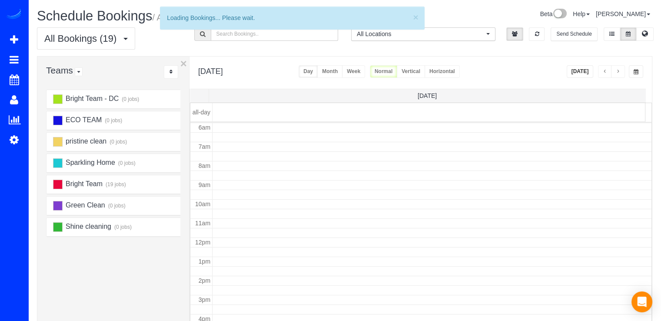
click at [603, 71] on span "button" at bounding box center [604, 71] width 4 height 5
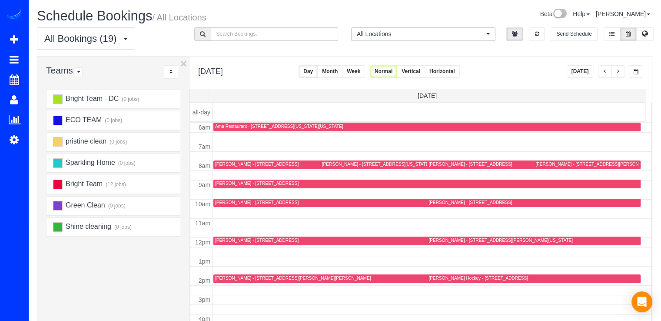
click at [603, 71] on span "button" at bounding box center [604, 71] width 4 height 5
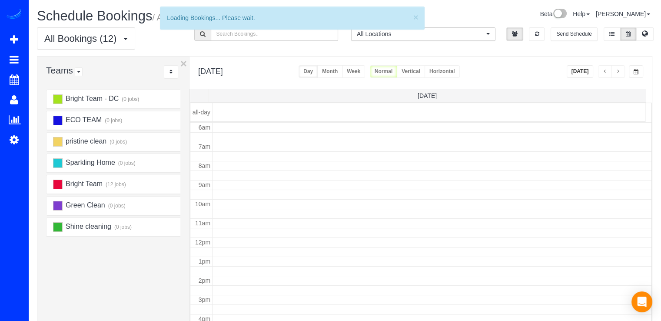
click at [603, 71] on span "button" at bounding box center [604, 71] width 4 height 5
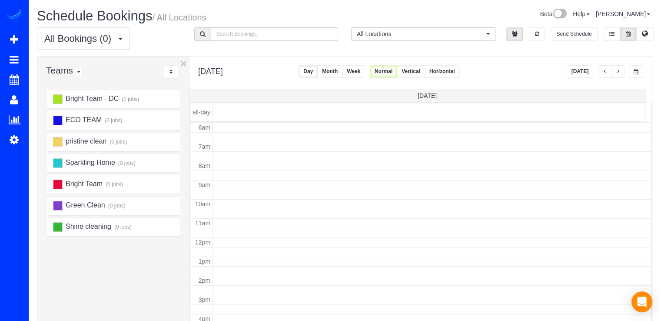
click at [603, 71] on span "button" at bounding box center [604, 71] width 4 height 5
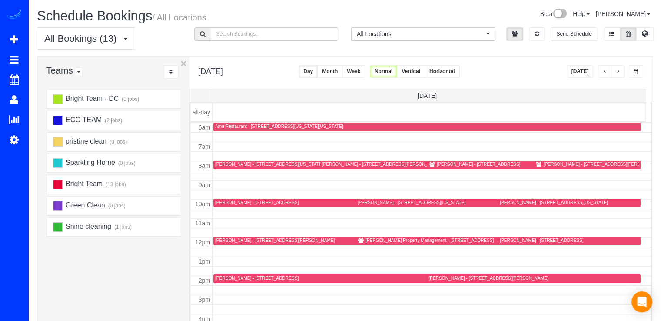
click at [620, 69] on button "button" at bounding box center [618, 71] width 14 height 13
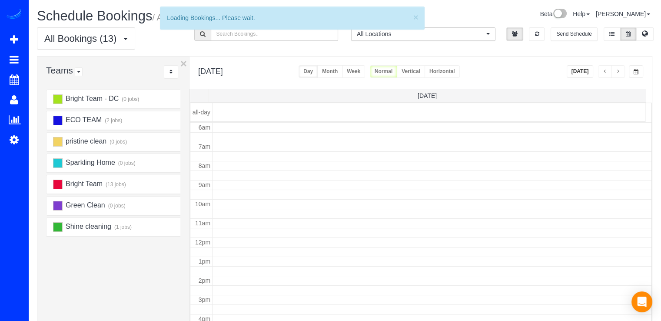
click at [620, 69] on button "button" at bounding box center [618, 71] width 14 height 13
click at [619, 69] on span "button" at bounding box center [617, 71] width 4 height 5
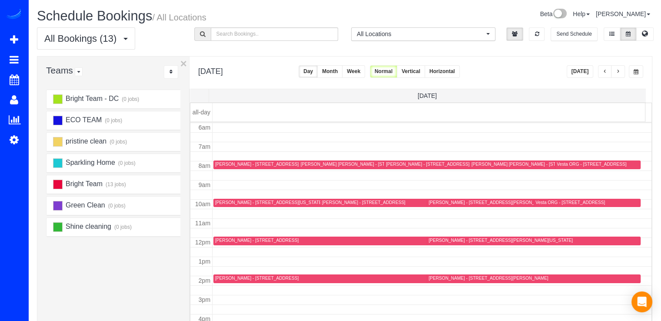
click at [615, 71] on button "button" at bounding box center [618, 71] width 14 height 13
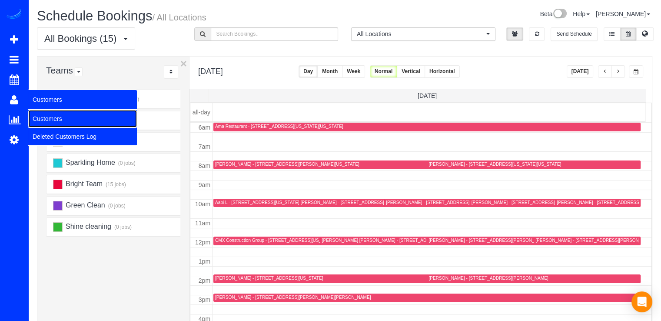
click at [43, 118] on link "Customers" at bounding box center [82, 118] width 109 height 17
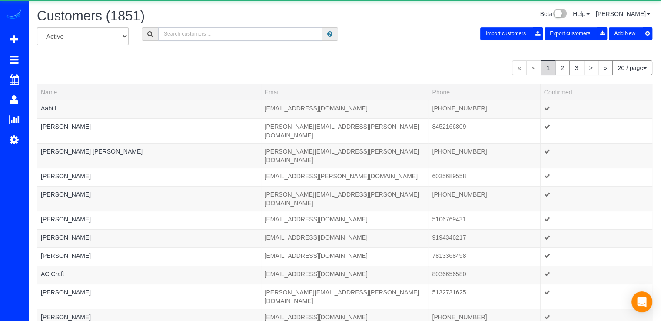
click at [200, 29] on input "text" at bounding box center [240, 33] width 164 height 13
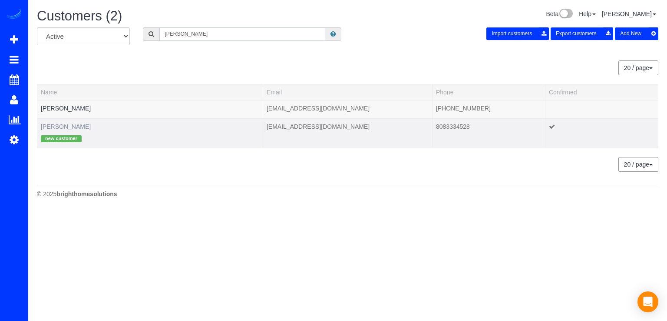
type input "[PERSON_NAME]"
click at [58, 123] on link "[PERSON_NAME]" at bounding box center [66, 126] width 50 height 7
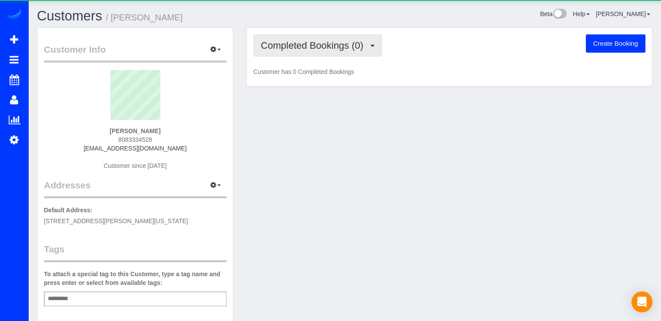
click at [313, 47] on span "Completed Bookings (0)" at bounding box center [314, 45] width 107 height 11
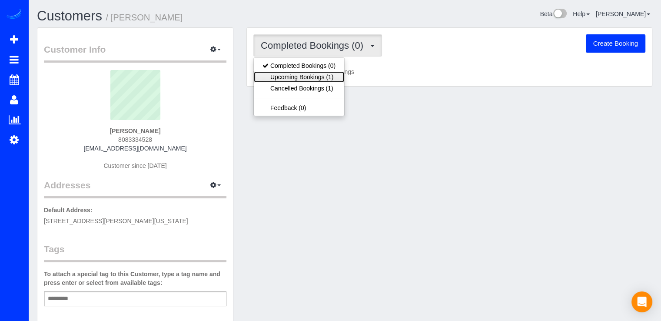
click at [332, 78] on link "Upcoming Bookings (1)" at bounding box center [299, 76] width 90 height 11
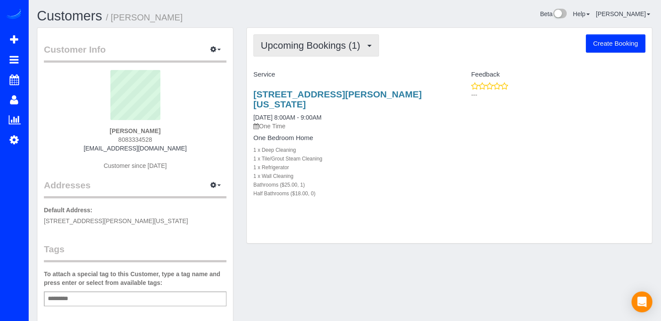
click at [341, 53] on button "Upcoming Bookings (1)" at bounding box center [316, 45] width 126 height 22
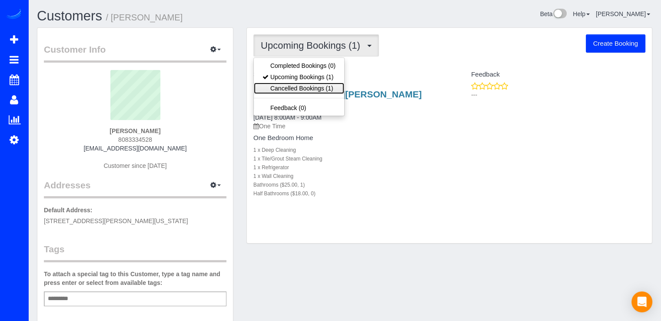
click at [332, 84] on link "Cancelled Bookings (1)" at bounding box center [299, 88] width 90 height 11
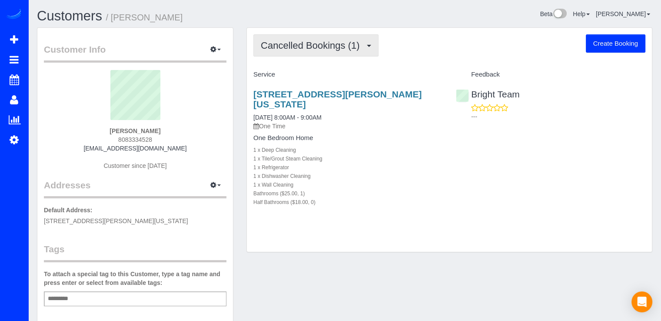
click at [333, 50] on span "Cancelled Bookings (1)" at bounding box center [312, 45] width 103 height 11
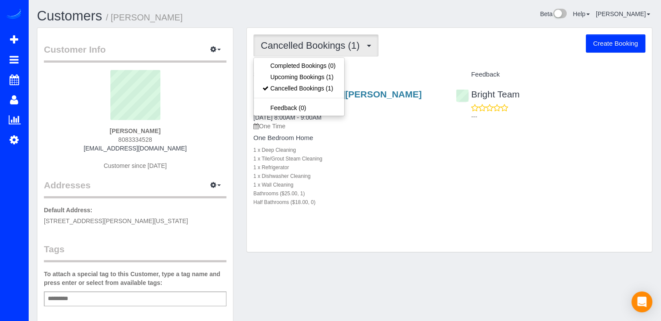
click at [366, 66] on div "Cancelled Bookings (1) Completed Bookings (0) Upcoming Bookings (1) Cancelled B…" at bounding box center [449, 140] width 405 height 224
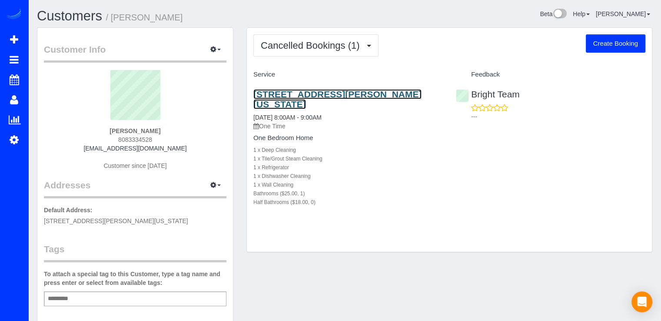
click at [346, 90] on link "[STREET_ADDRESS][PERSON_NAME][US_STATE]" at bounding box center [337, 99] width 168 height 20
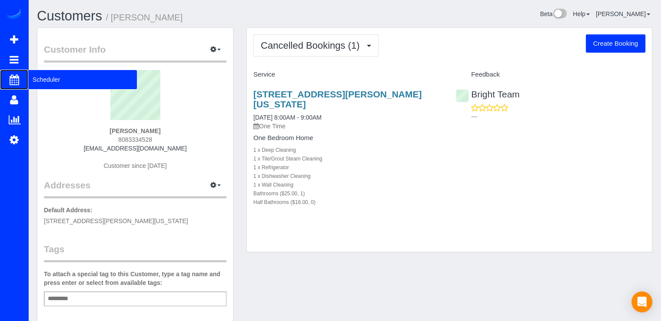
click at [41, 73] on span "Scheduler" at bounding box center [82, 79] width 109 height 20
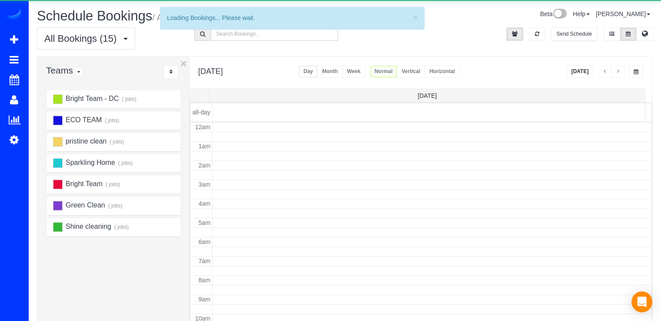
scroll to position [114, 0]
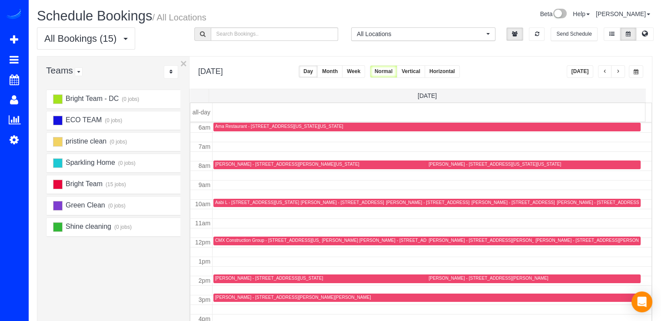
click at [617, 72] on span "button" at bounding box center [617, 71] width 4 height 5
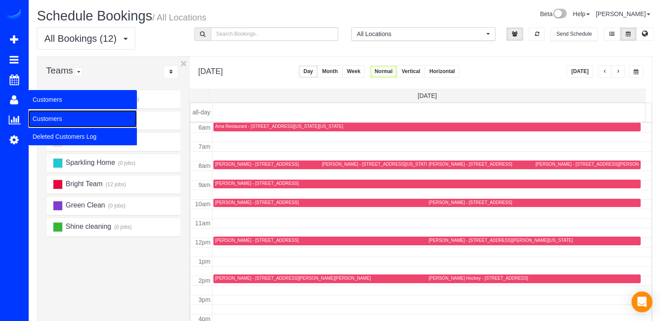
click at [41, 116] on link "Customers" at bounding box center [82, 118] width 109 height 17
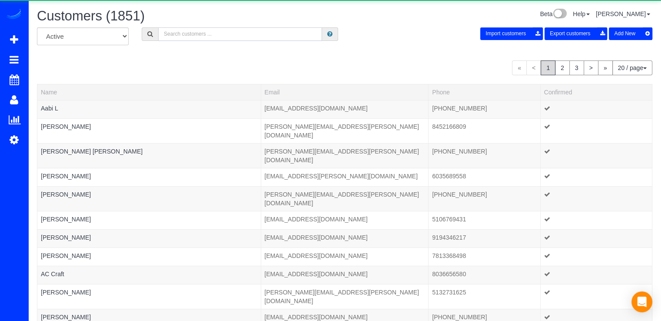
click at [222, 33] on input "text" at bounding box center [240, 33] width 164 height 13
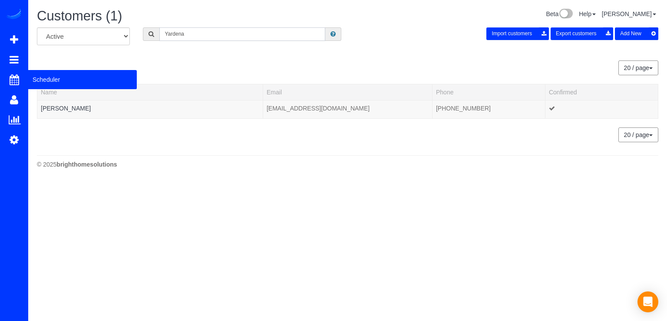
type input "Yardena"
click at [42, 80] on span "Scheduler" at bounding box center [82, 79] width 109 height 20
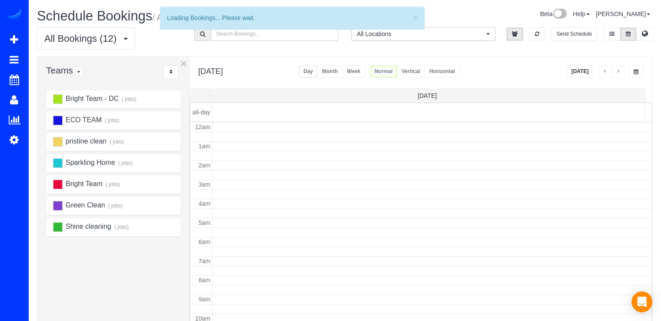
scroll to position [114, 0]
